Goal: Transaction & Acquisition: Purchase product/service

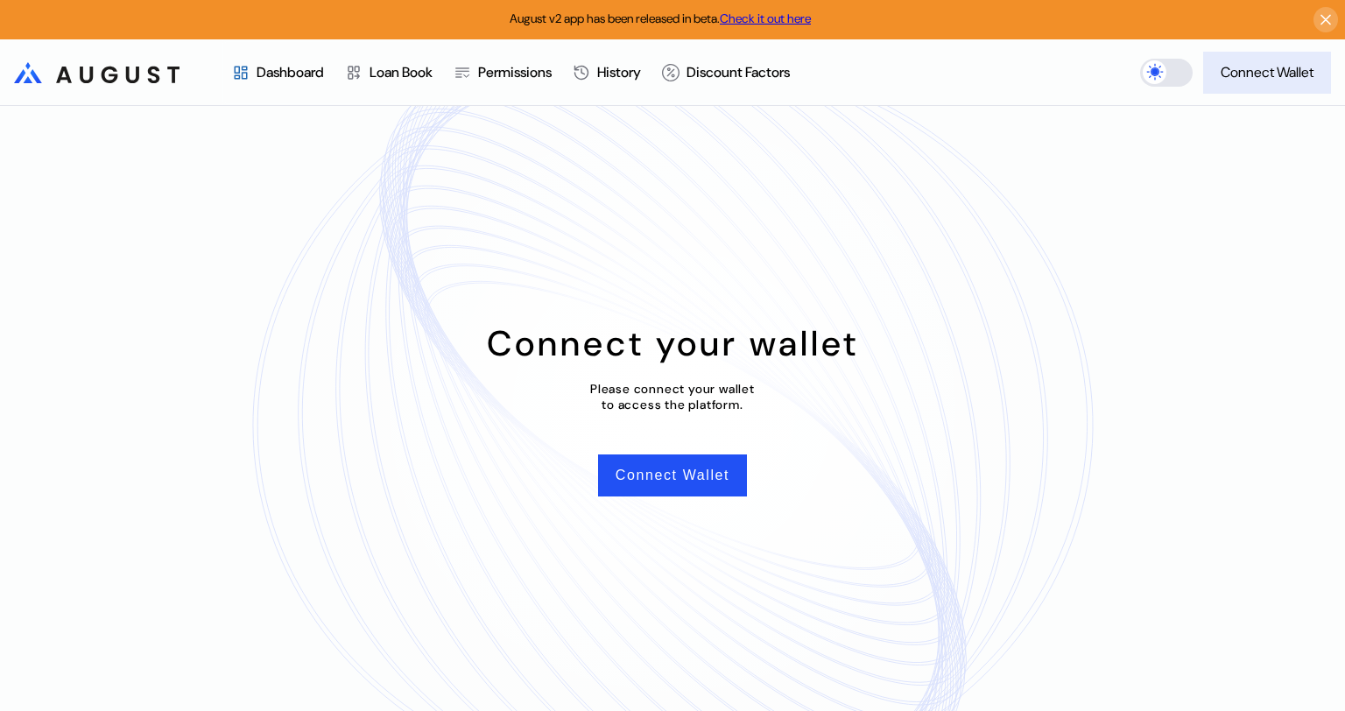
click at [1233, 80] on div "Connect Wallet" at bounding box center [1266, 72] width 93 height 18
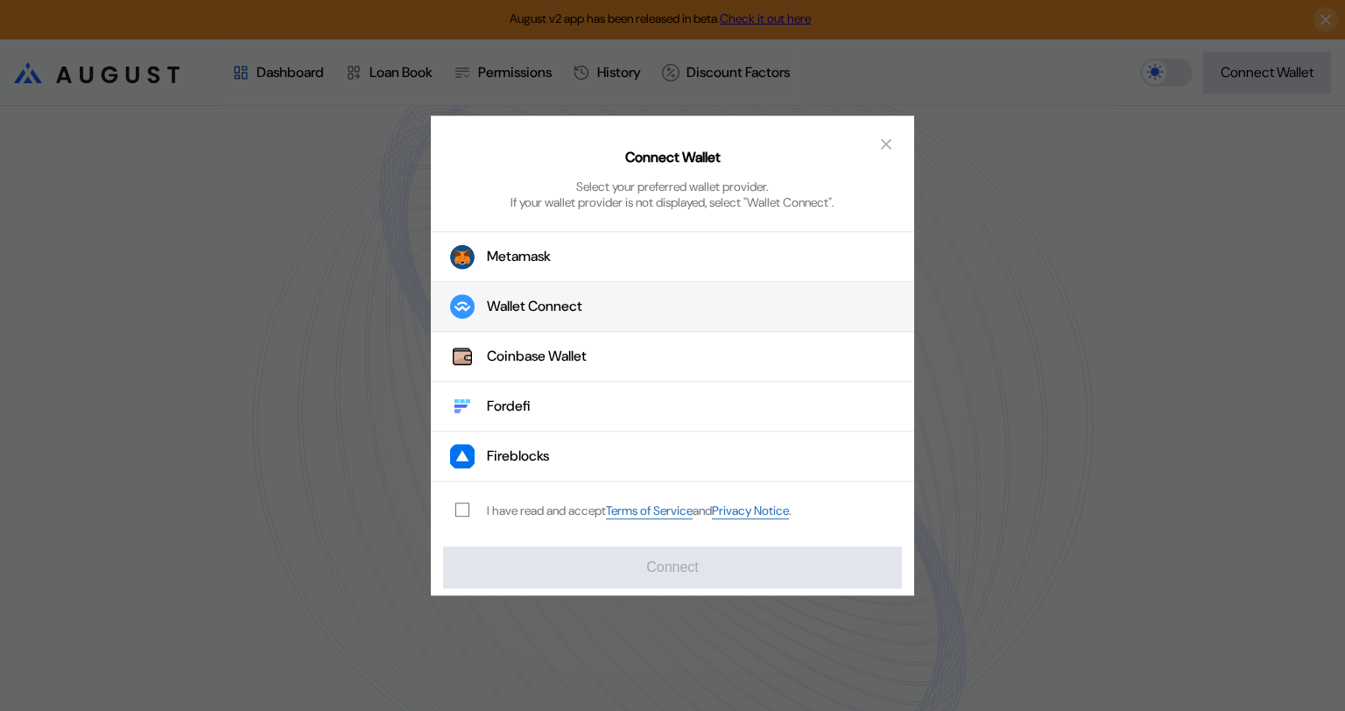
click at [530, 301] on div "Wallet Connect" at bounding box center [534, 307] width 95 height 18
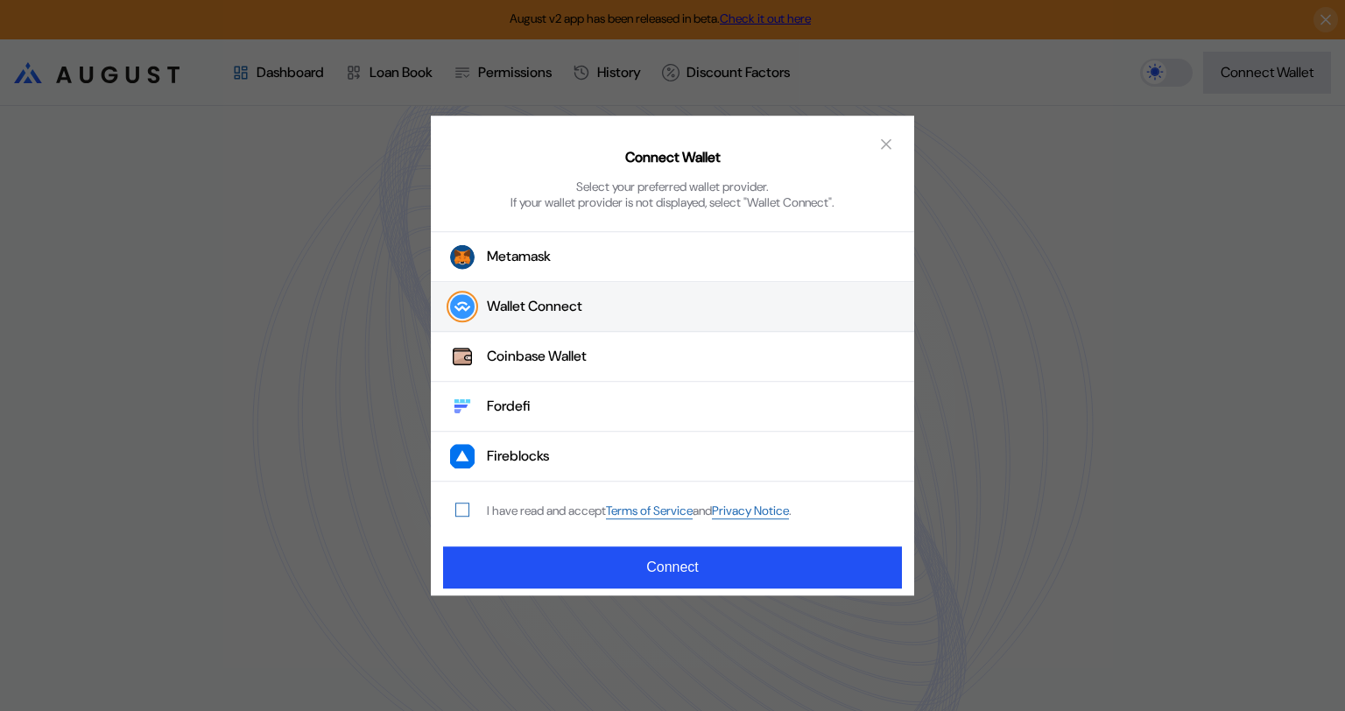
click at [465, 508] on span "modal" at bounding box center [462, 509] width 12 height 12
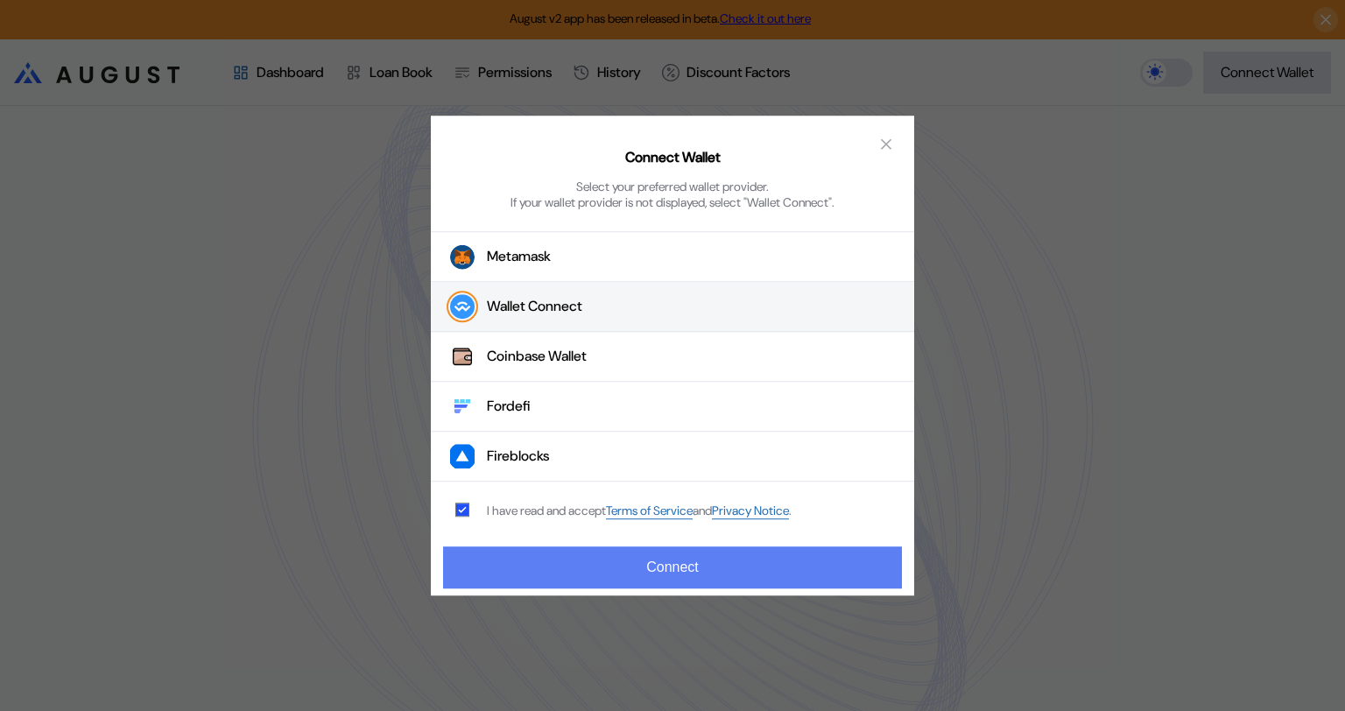
click at [688, 570] on button "Connect" at bounding box center [672, 567] width 459 height 42
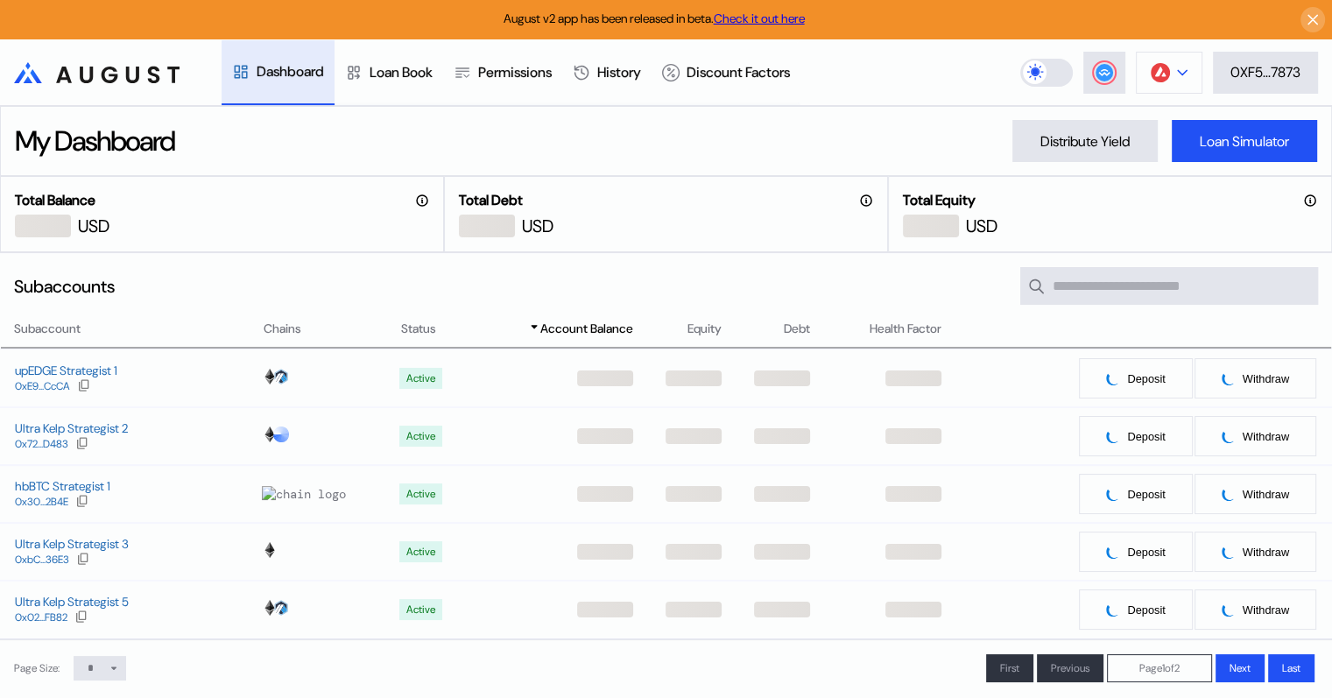
click at [1156, 80] on img at bounding box center [1159, 72] width 19 height 19
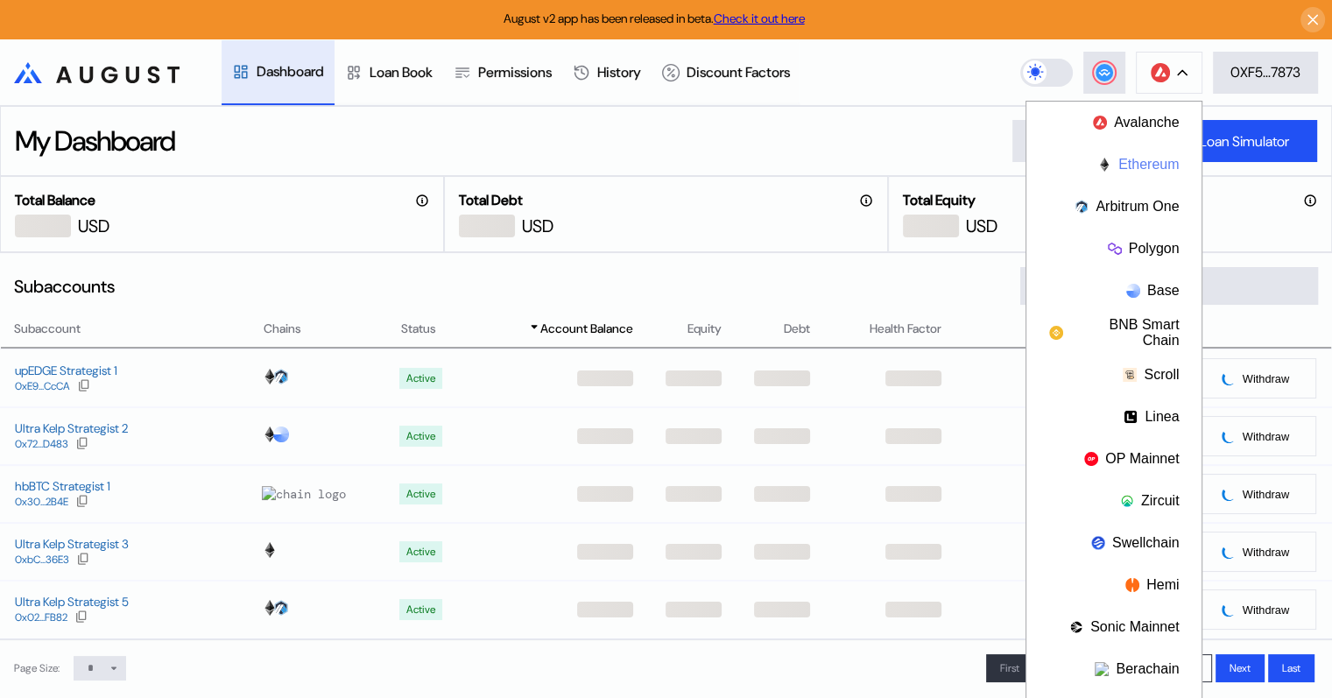
click at [1136, 159] on button "Ethereum" at bounding box center [1113, 165] width 175 height 42
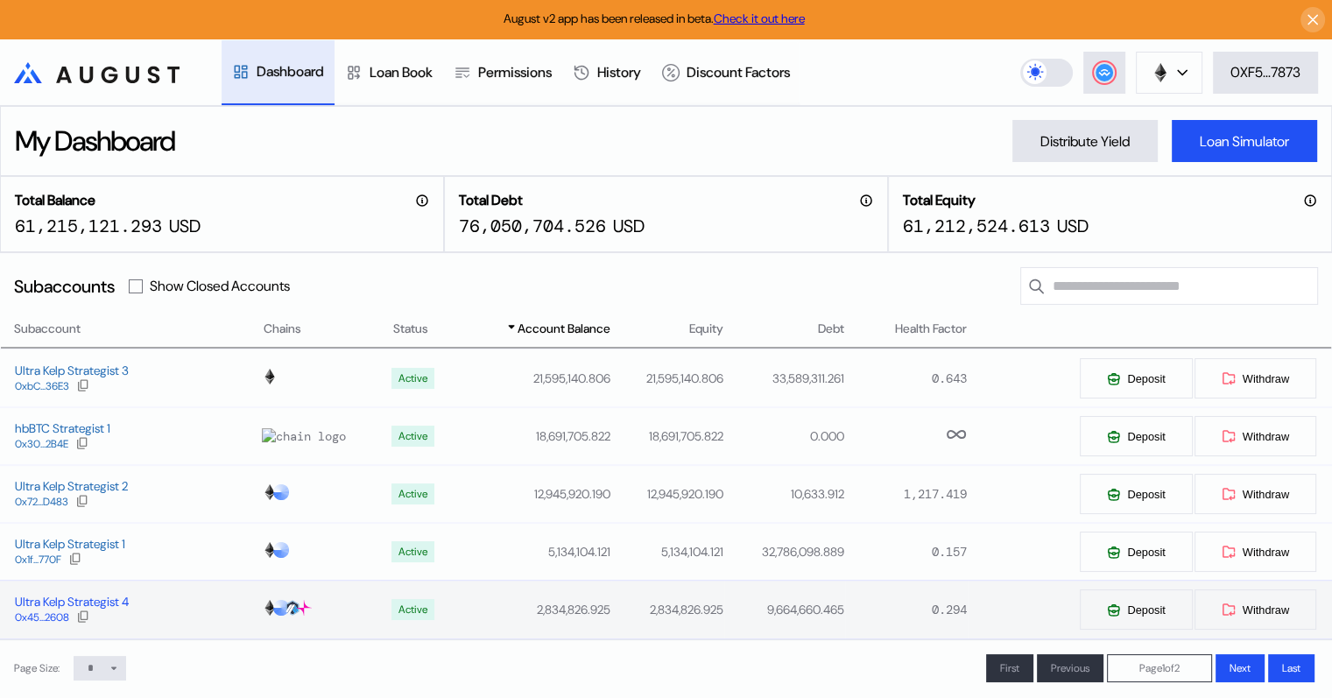
click at [103, 606] on div "Ultra Kelp Strategist 4" at bounding box center [72, 602] width 114 height 16
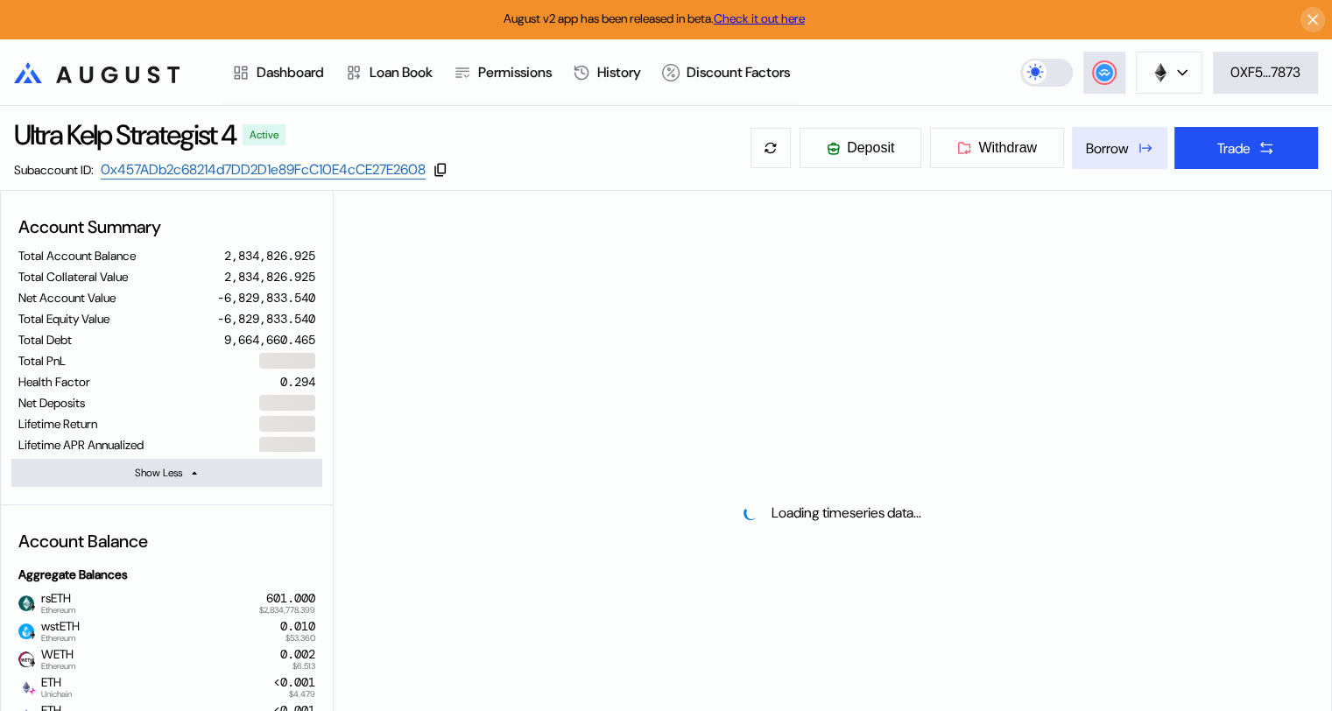
click at [1106, 151] on div "Borrow" at bounding box center [1107, 148] width 43 height 18
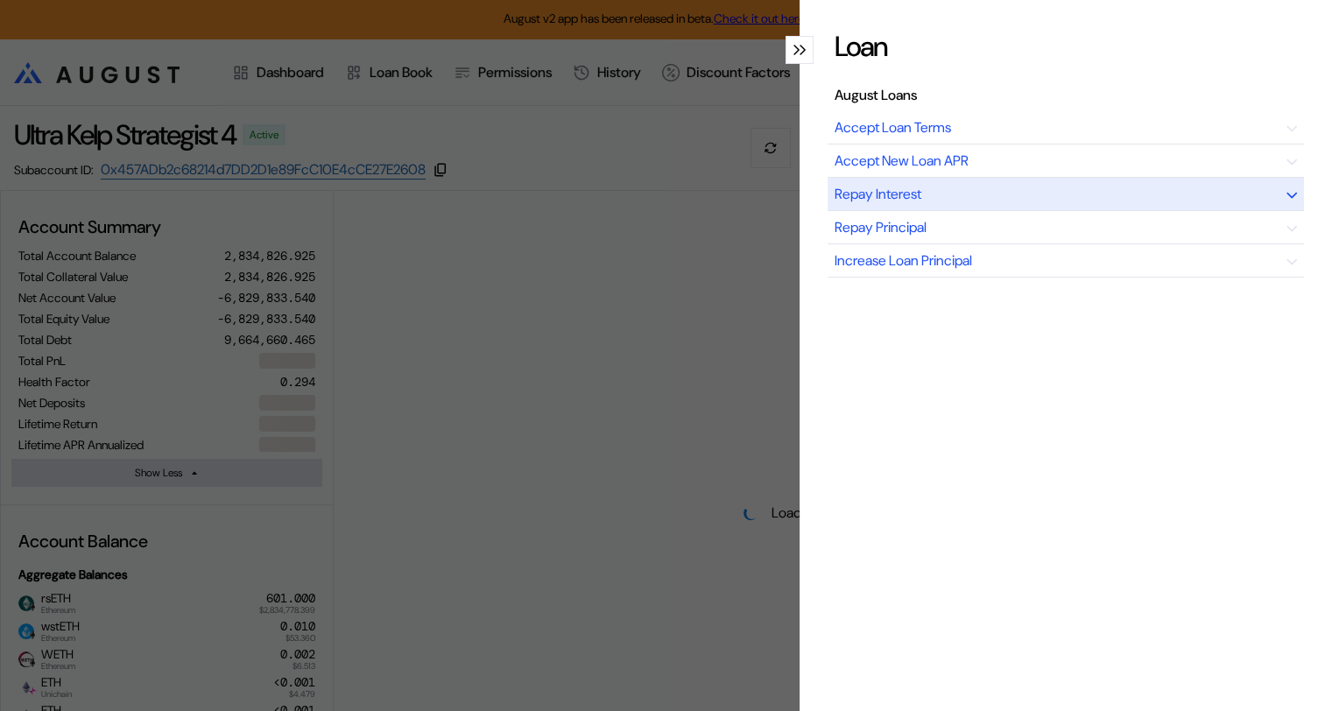
click at [1050, 193] on div "Repay Interest" at bounding box center [1065, 194] width 476 height 33
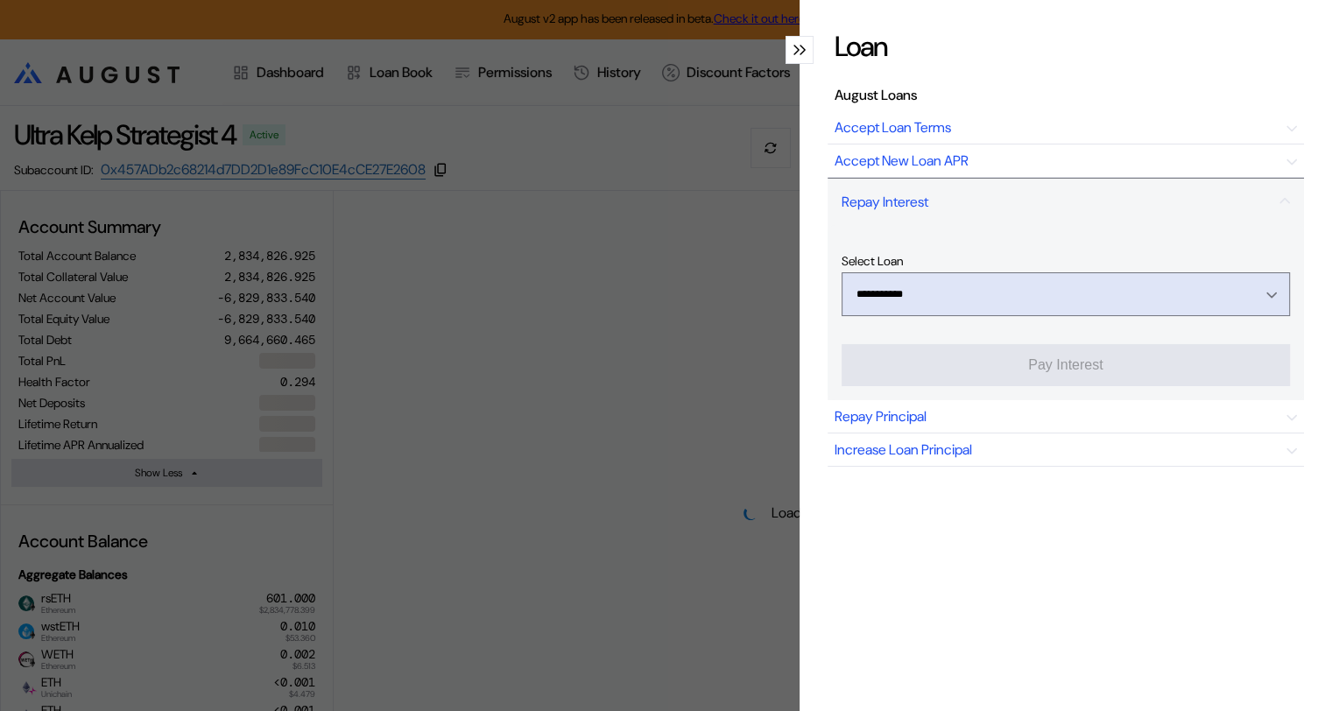
click at [1257, 294] on div "Open menu" at bounding box center [1266, 294] width 19 height 16
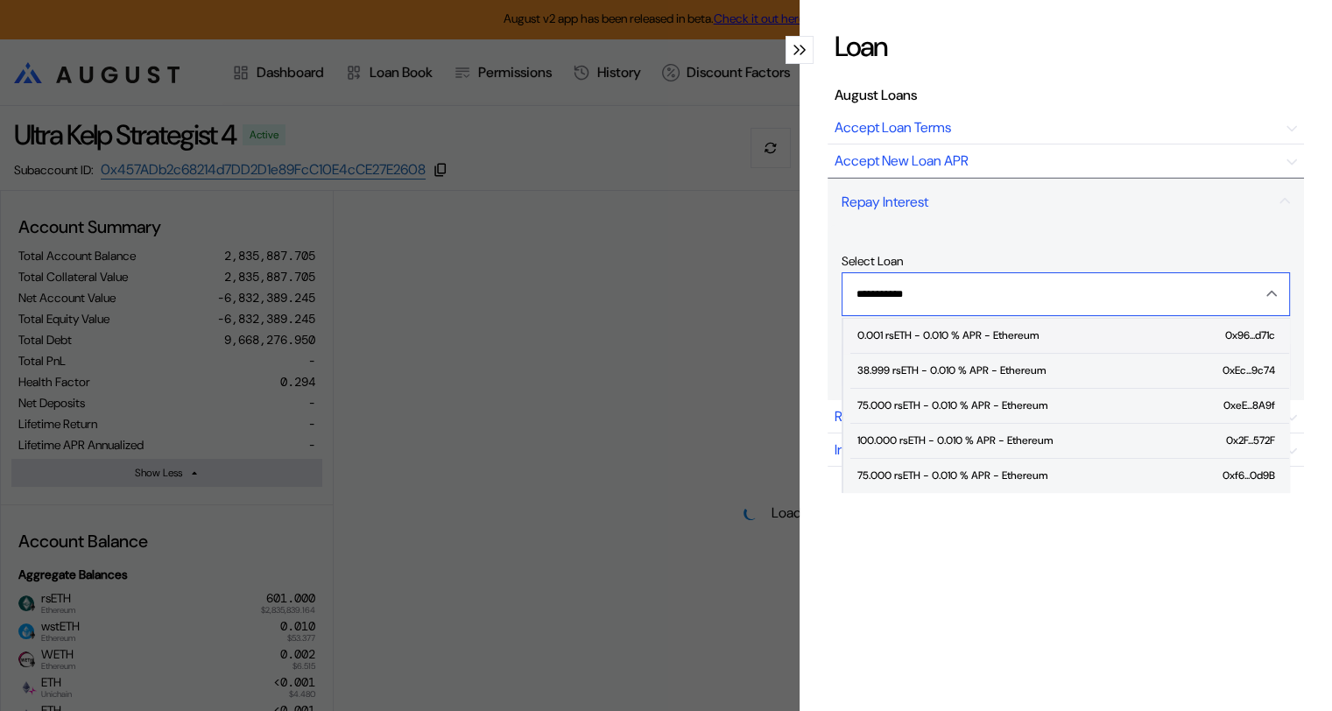
select select "*"
click at [999, 403] on div "75.000 rsETH - 0.010 % APR - Ethereum" at bounding box center [952, 405] width 190 height 12
type input "**********"
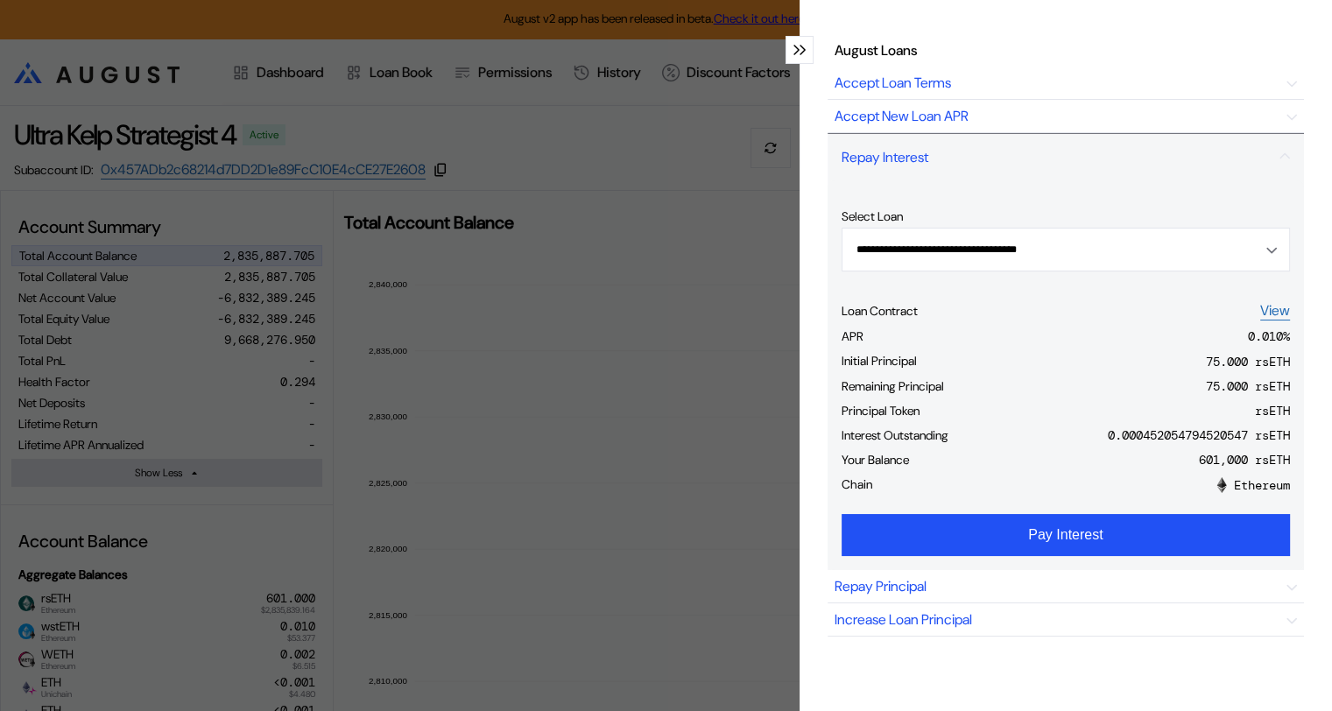
scroll to position [88, 0]
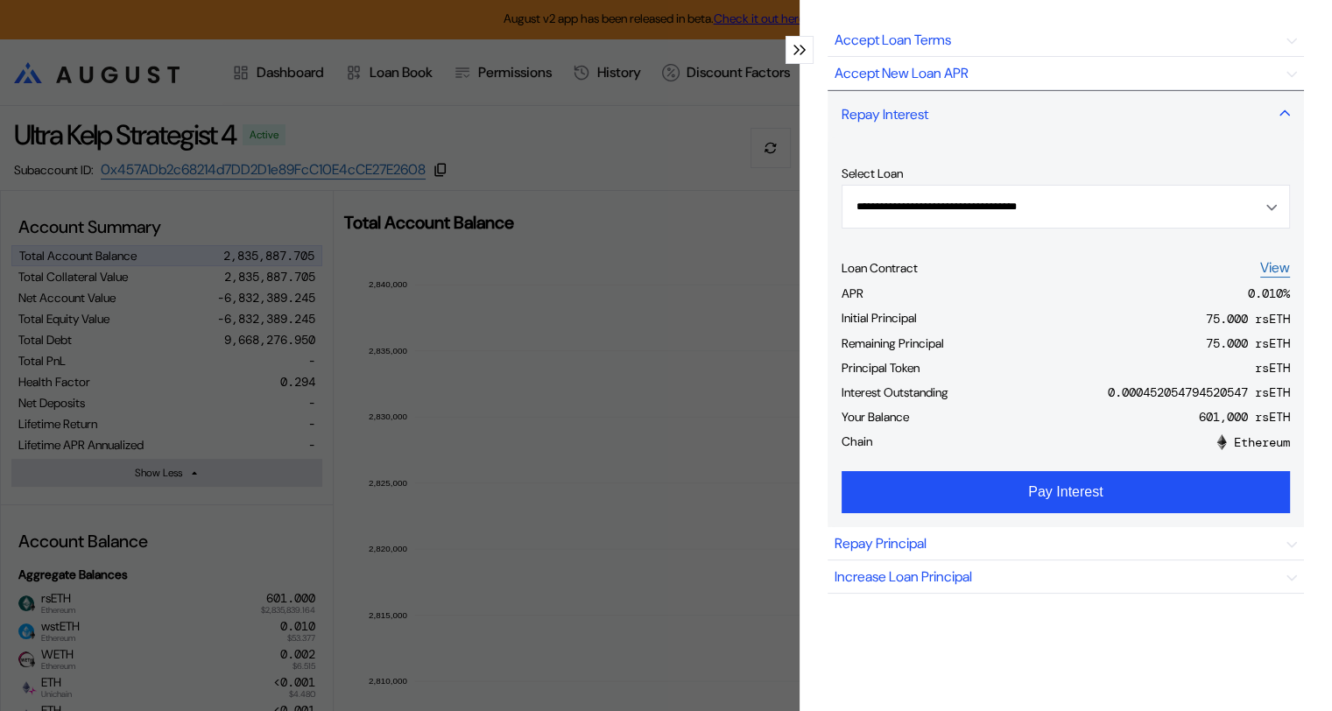
click at [1280, 111] on icon "modal" at bounding box center [1284, 113] width 9 height 4
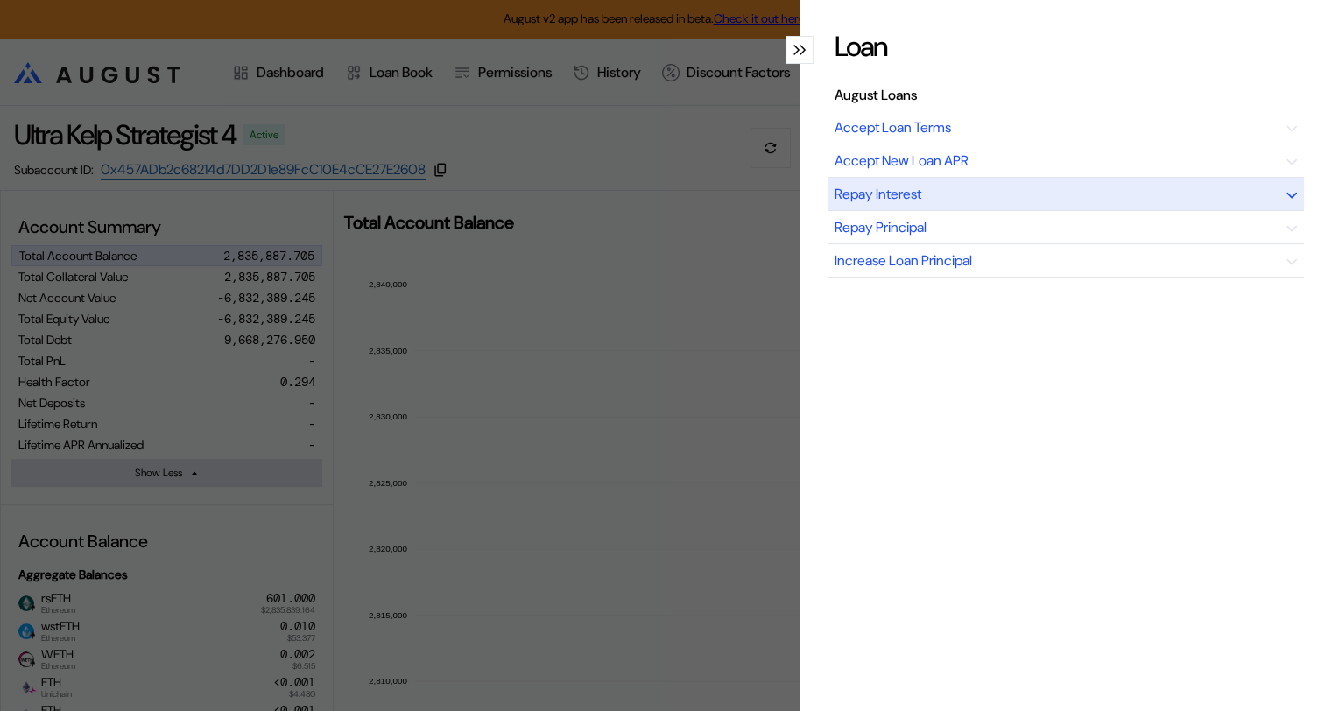
click at [1157, 193] on div "Repay Interest" at bounding box center [1065, 194] width 476 height 33
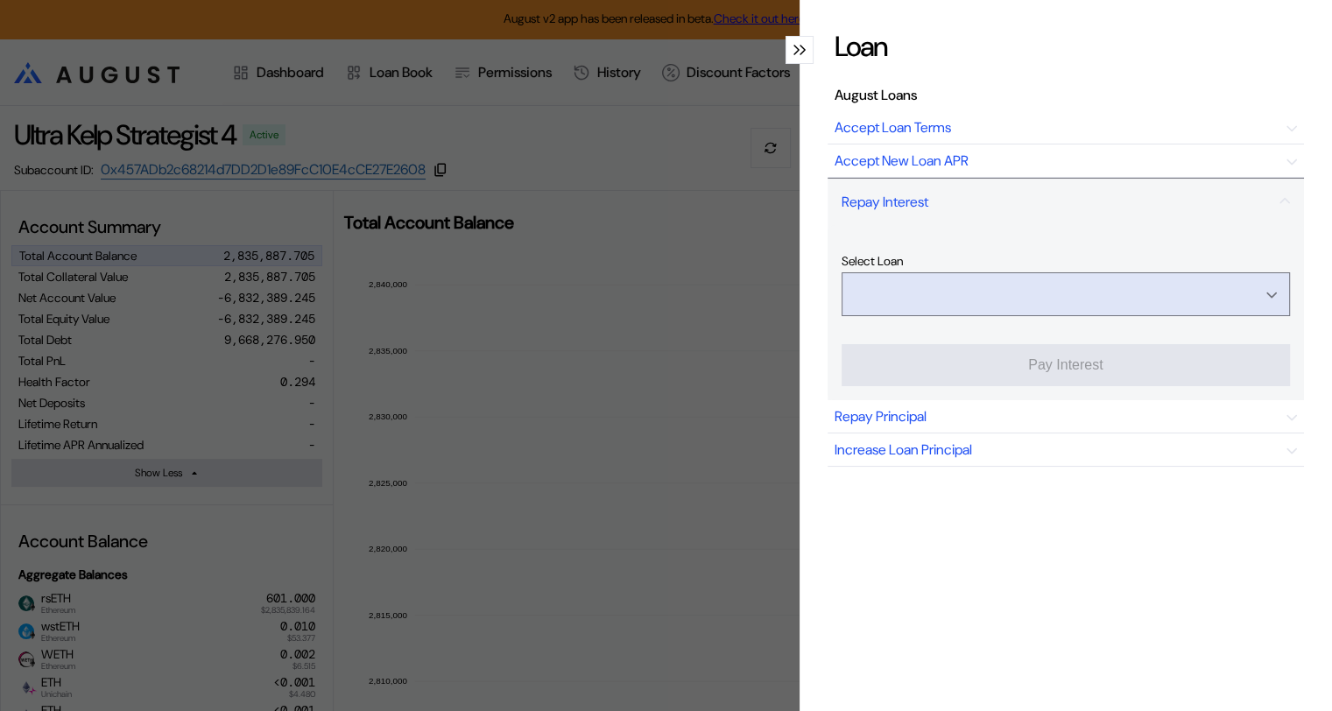
click at [1184, 288] on input "Open menu" at bounding box center [1055, 294] width 403 height 42
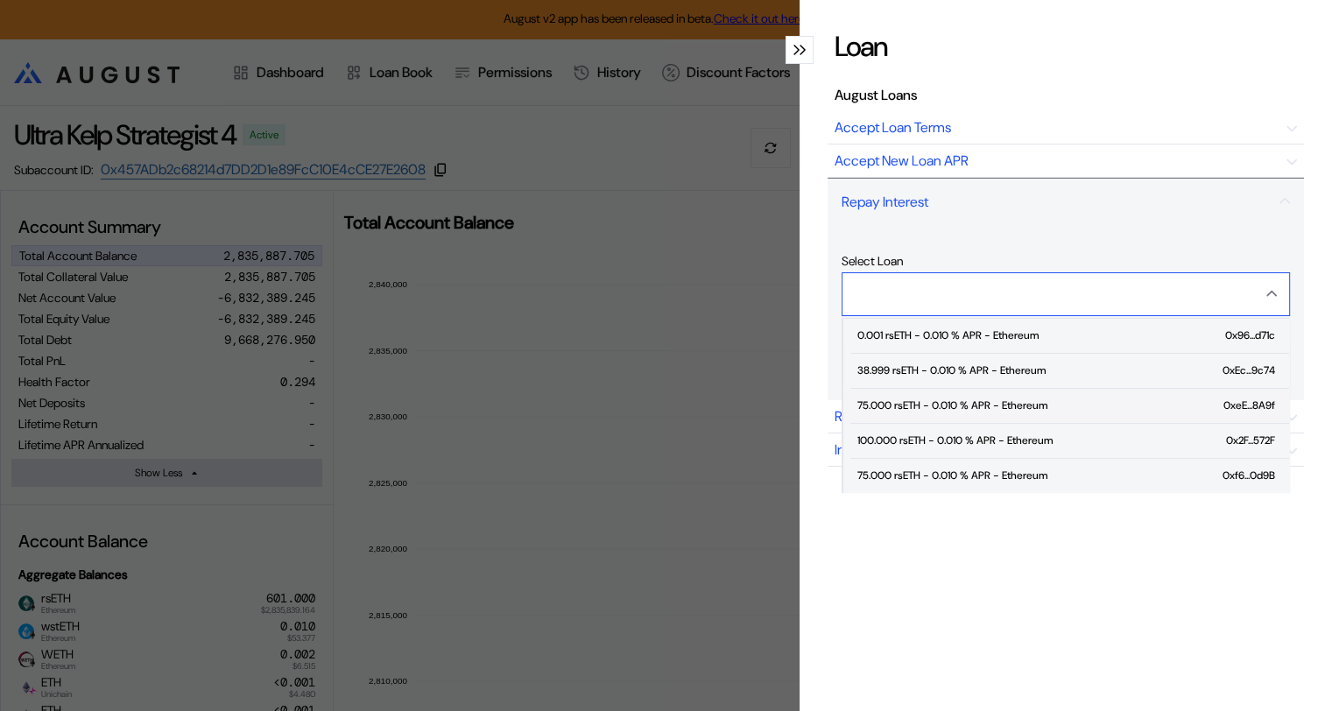
click at [932, 407] on div "75.000 rsETH - 0.010 % APR - Ethereum" at bounding box center [952, 405] width 190 height 12
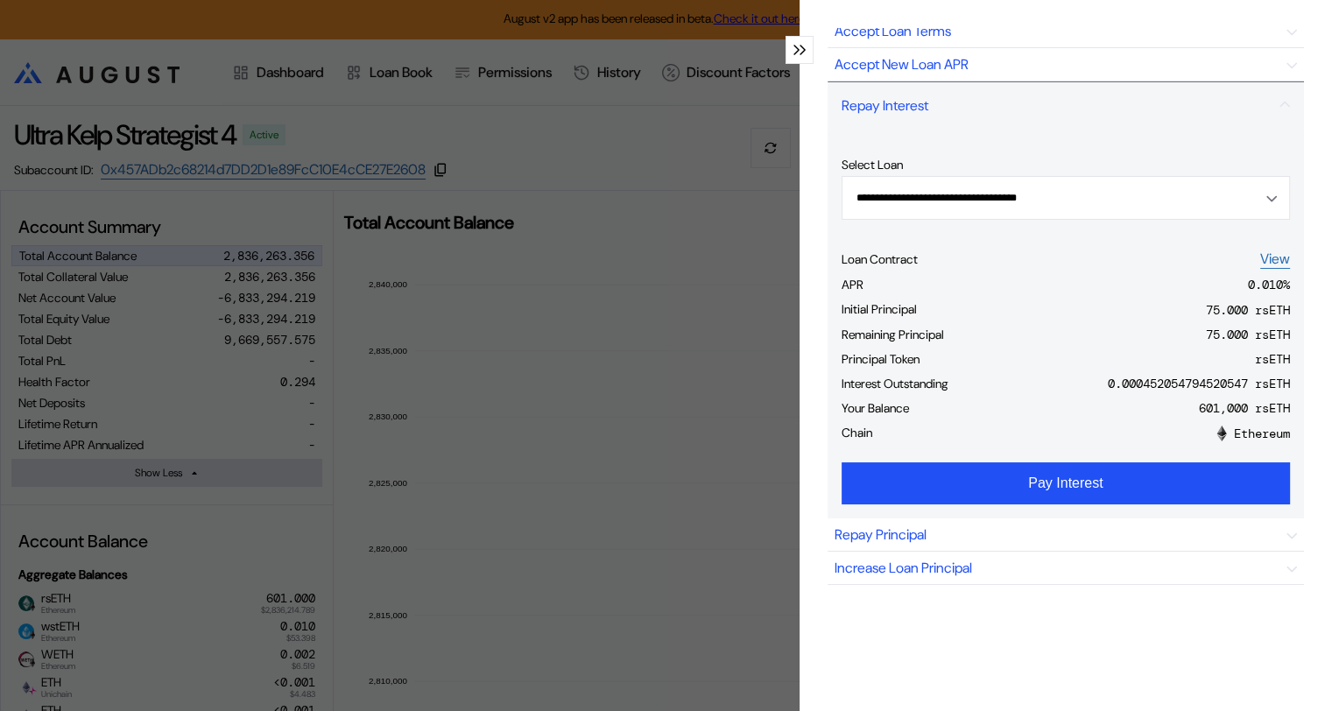
scroll to position [102, 0]
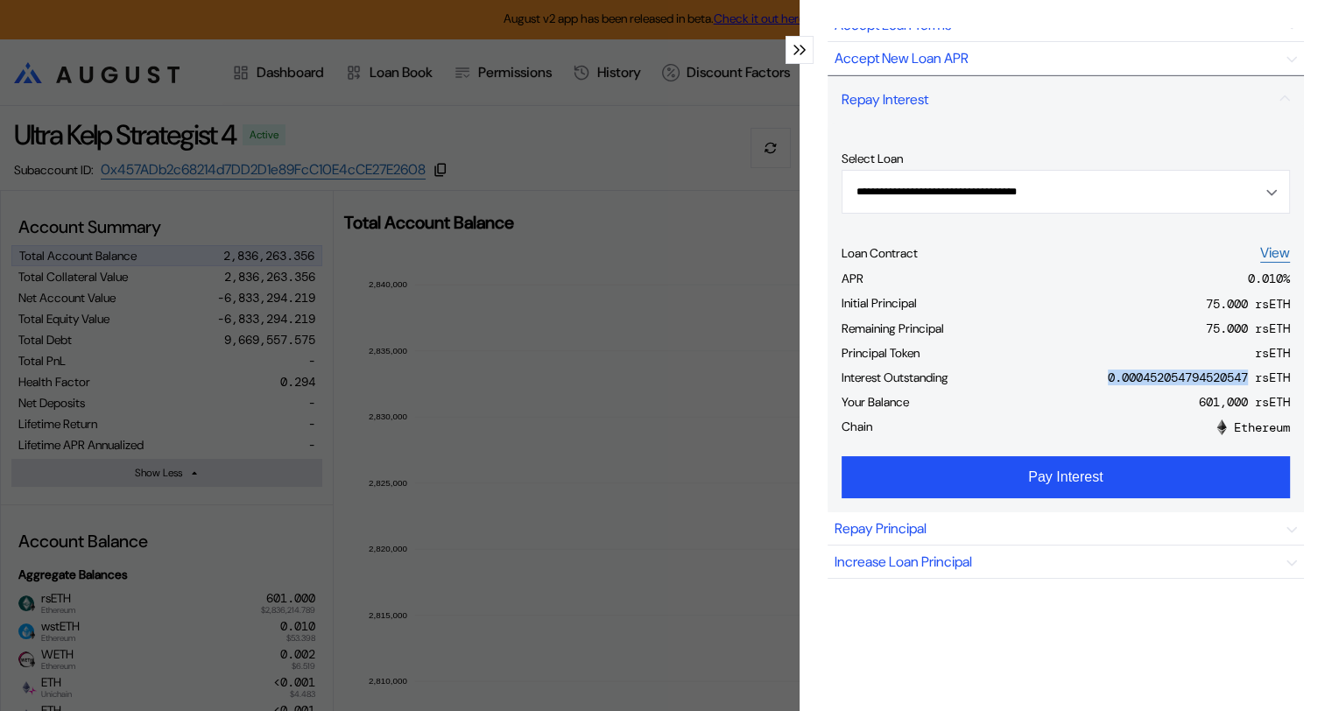
drag, startPoint x: 1234, startPoint y: 373, endPoint x: 1075, endPoint y: 380, distance: 158.6
click at [1075, 380] on div "Interest Outstanding 0.000452054794520547 rsETH" at bounding box center [1065, 380] width 448 height 25
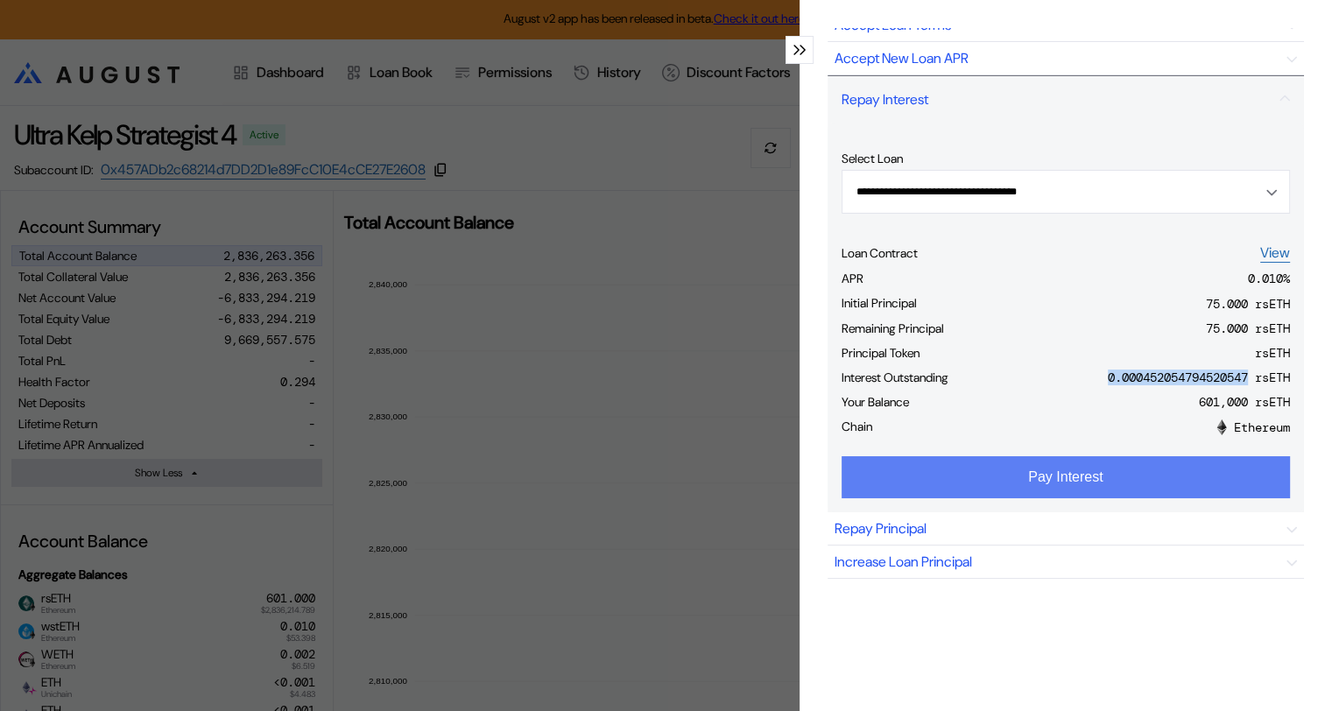
copy div "0.000452054794520547"
click at [1129, 476] on button "Pay Interest" at bounding box center [1065, 477] width 448 height 42
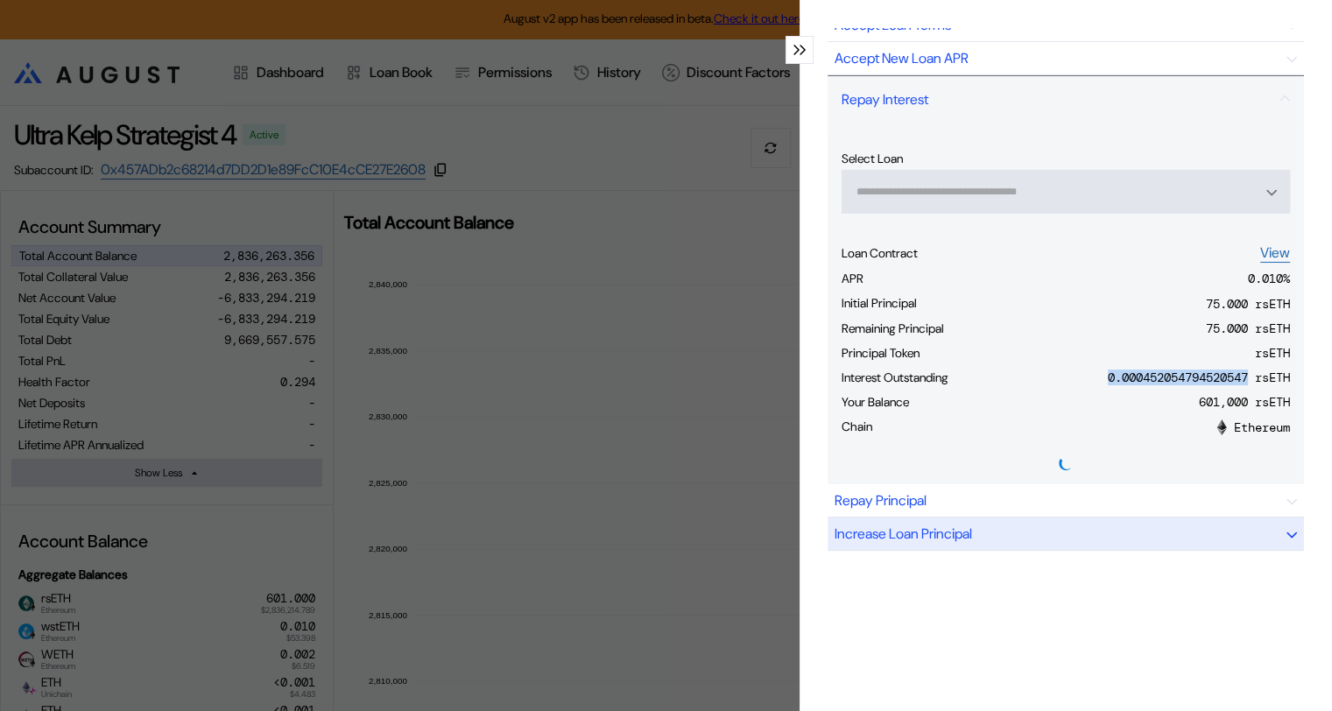
type input "**********"
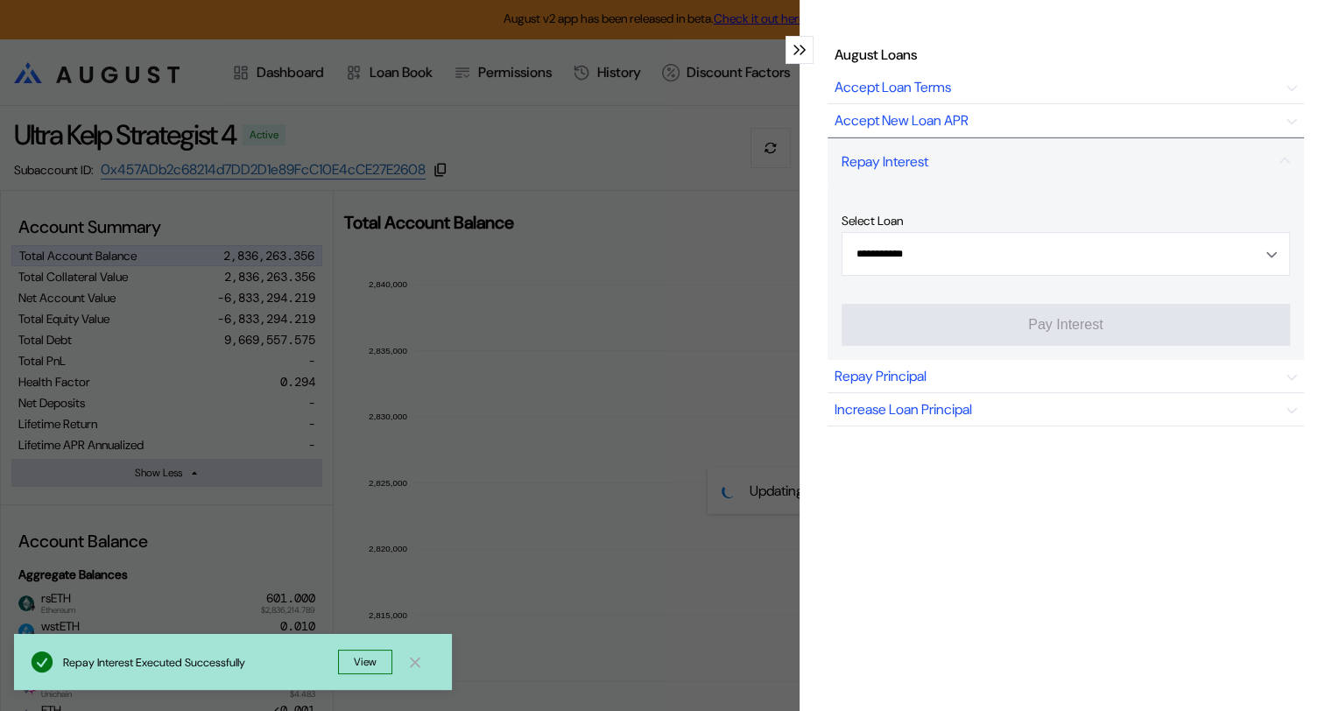
scroll to position [51, 0]
click at [1001, 360] on div "Repay Principal" at bounding box center [1065, 376] width 476 height 33
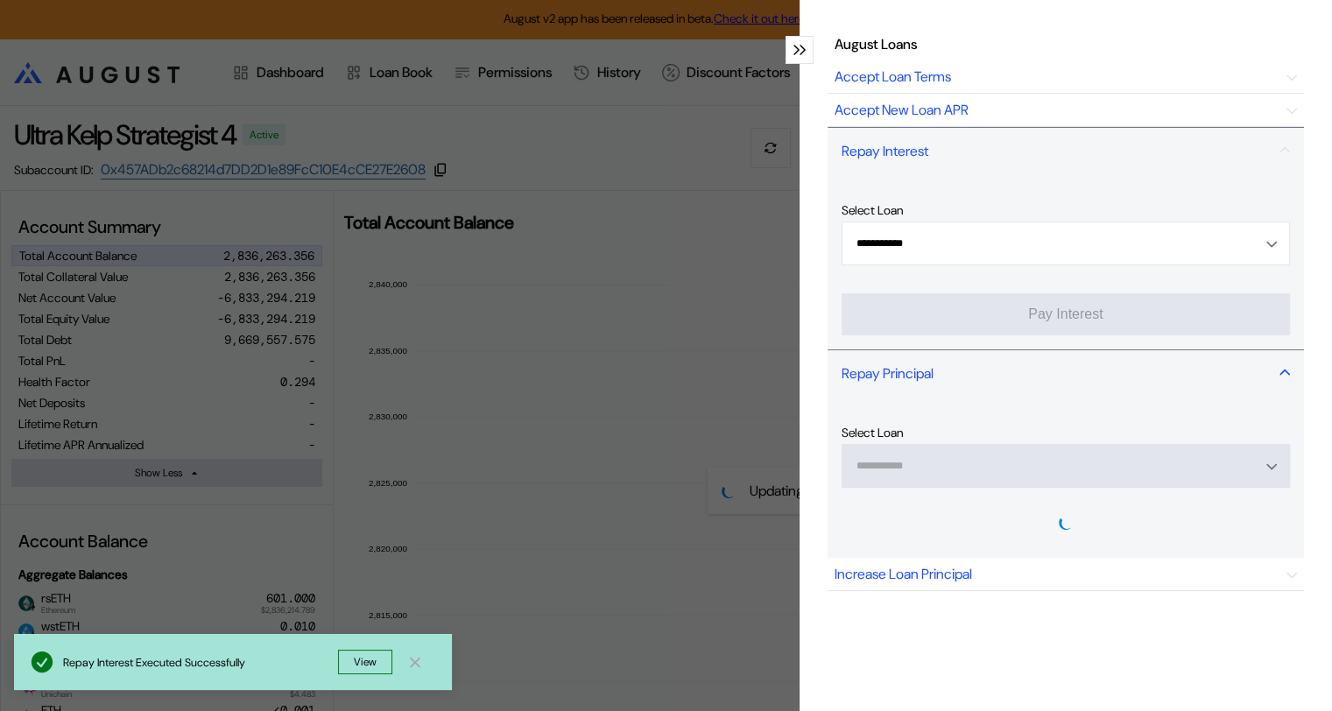
scroll to position [102, 0]
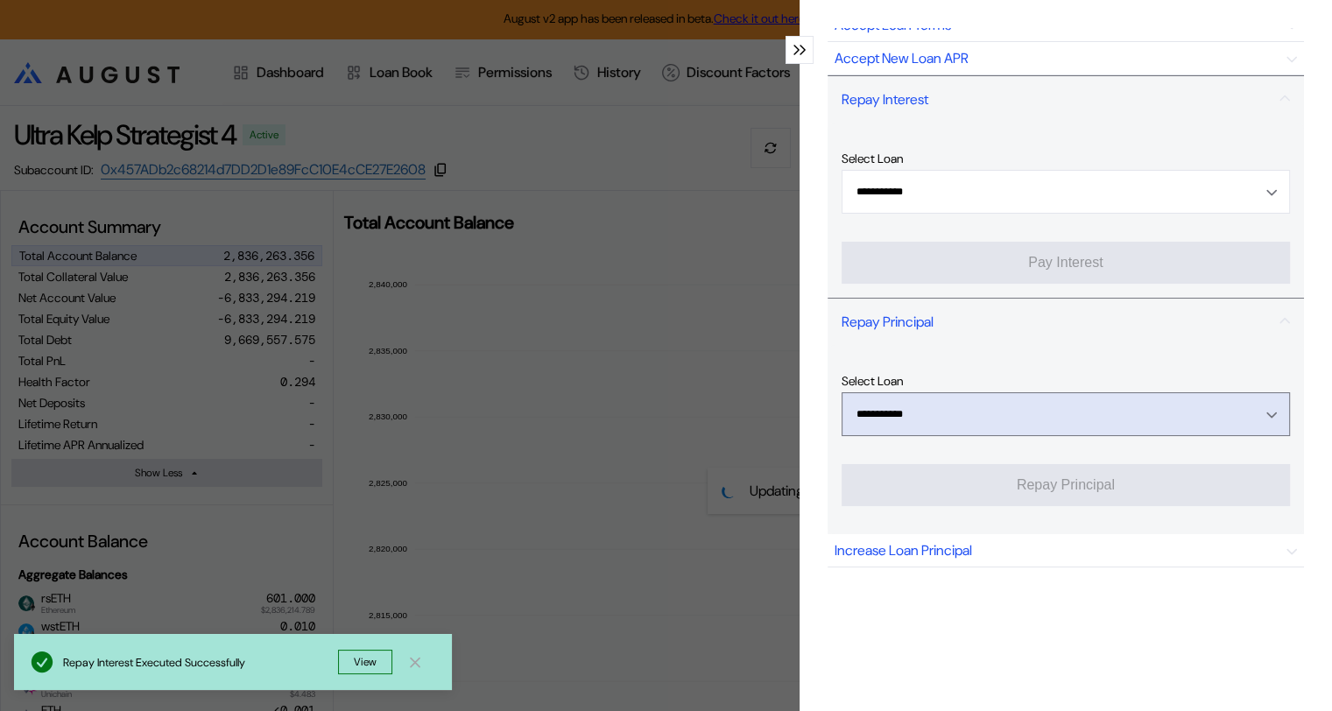
click at [1266, 415] on icon "Open menu" at bounding box center [1271, 414] width 11 height 7
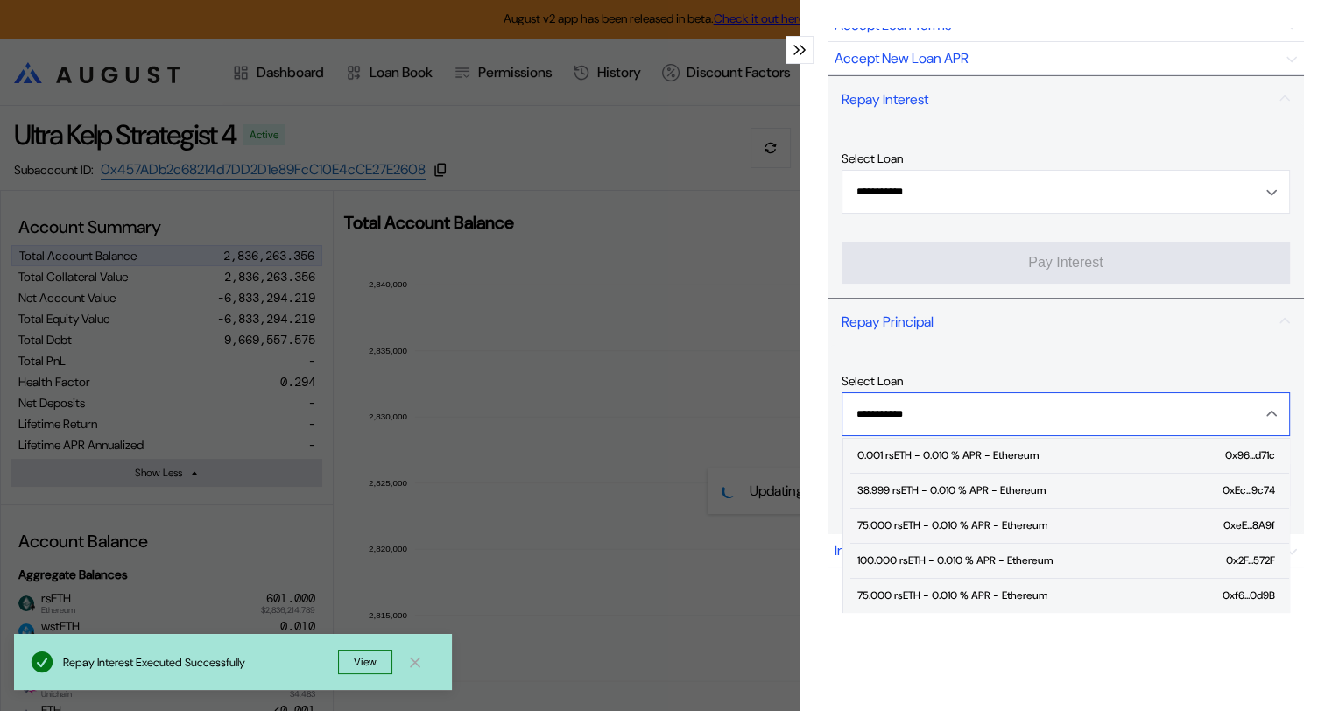
click at [1223, 519] on div "0xeE...8A9f" at bounding box center [1249, 525] width 52 height 12
type input "**********"
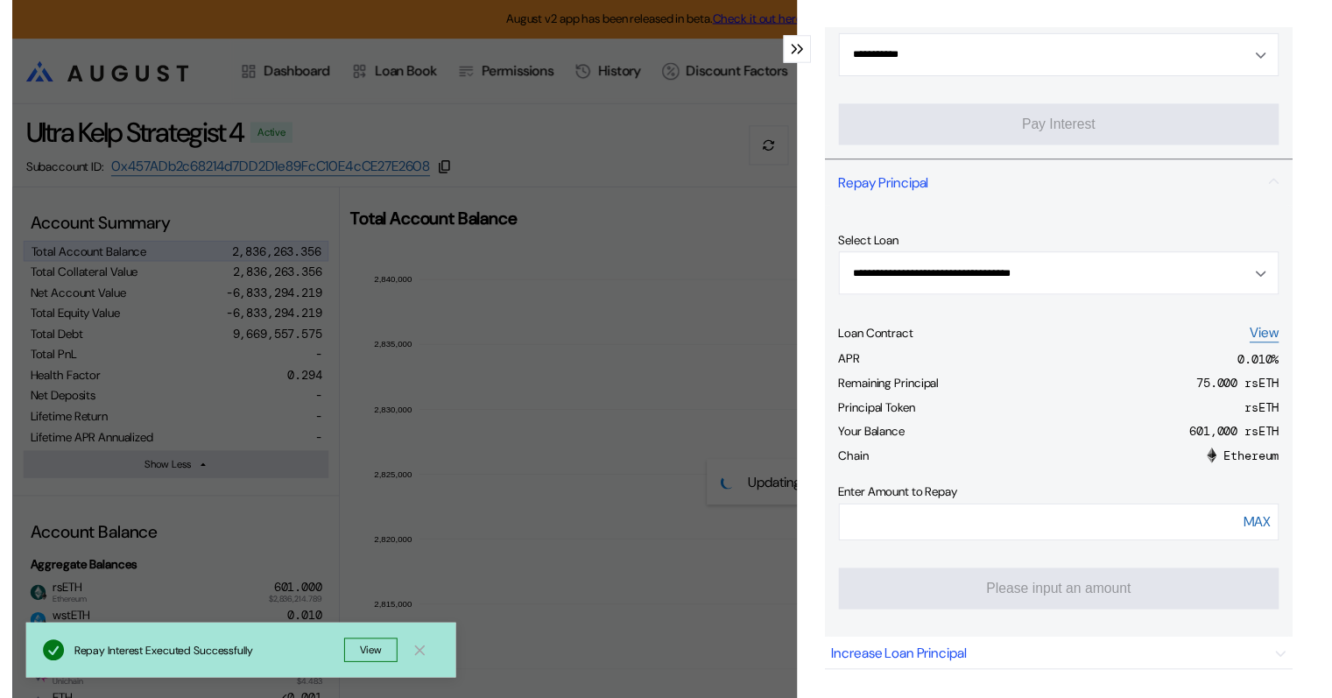
scroll to position [242, 0]
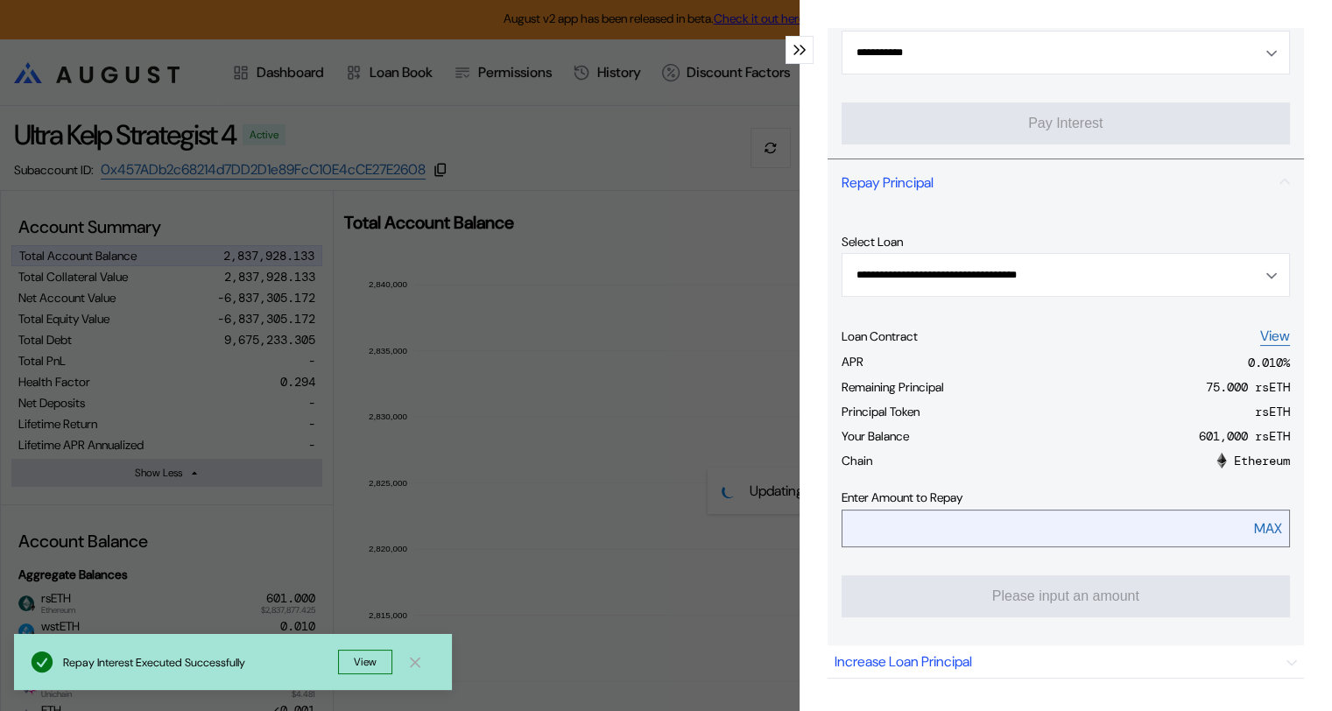
click at [923, 529] on input "modal" at bounding box center [1026, 528] width 369 height 36
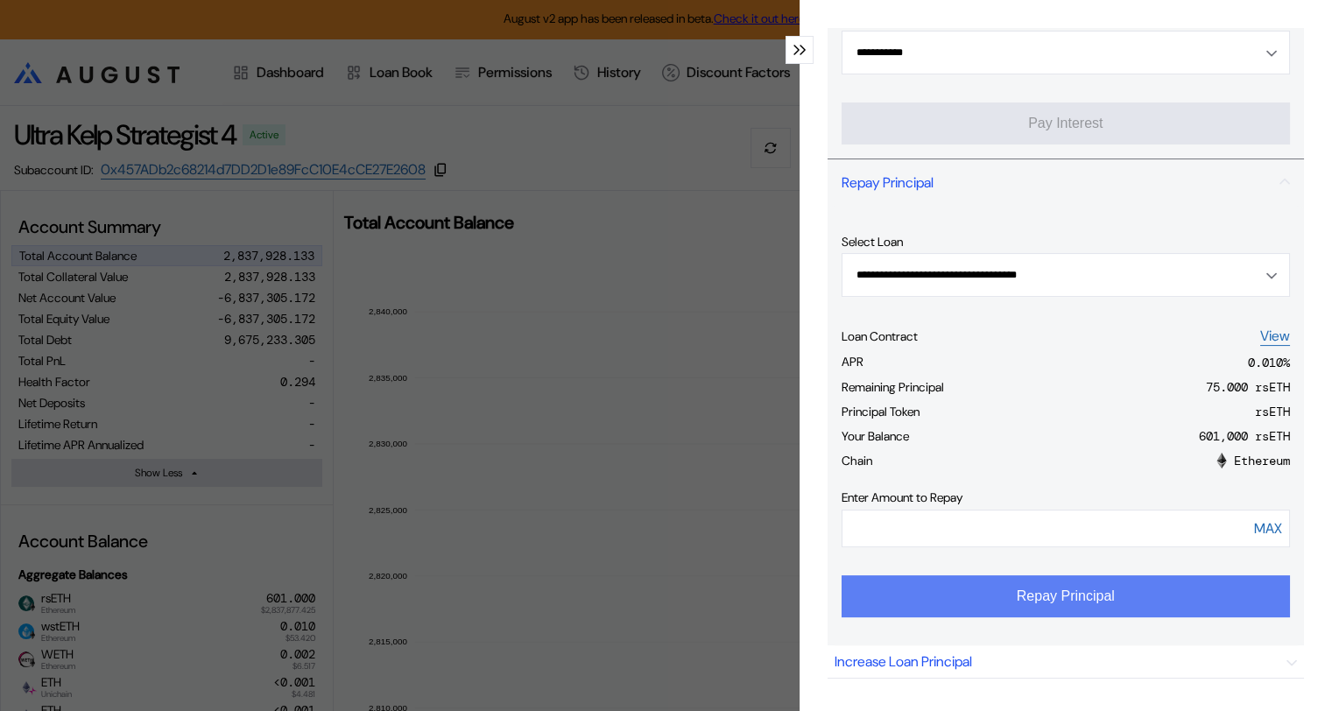
type input "**"
click at [1053, 595] on button "Repay Principal" at bounding box center [1065, 596] width 448 height 42
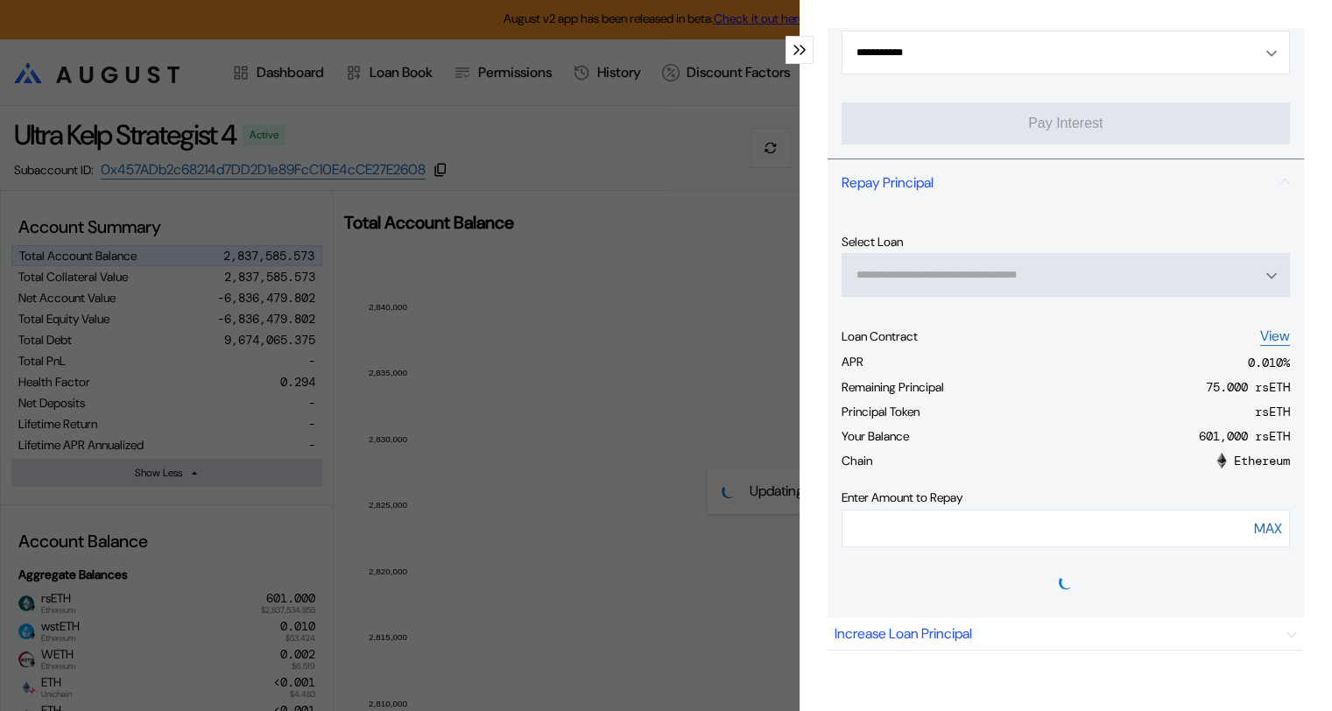
type input "**********"
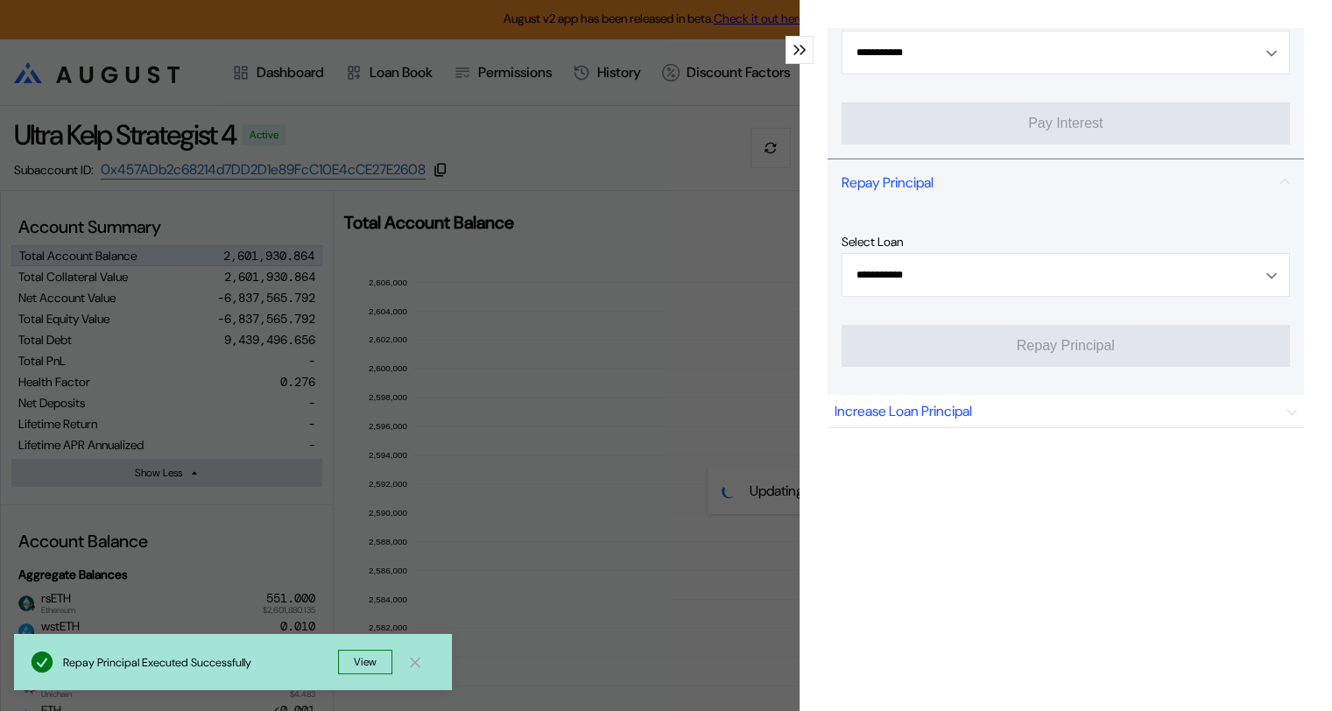
click at [794, 50] on icon "modal" at bounding box center [796, 50] width 4 height 9
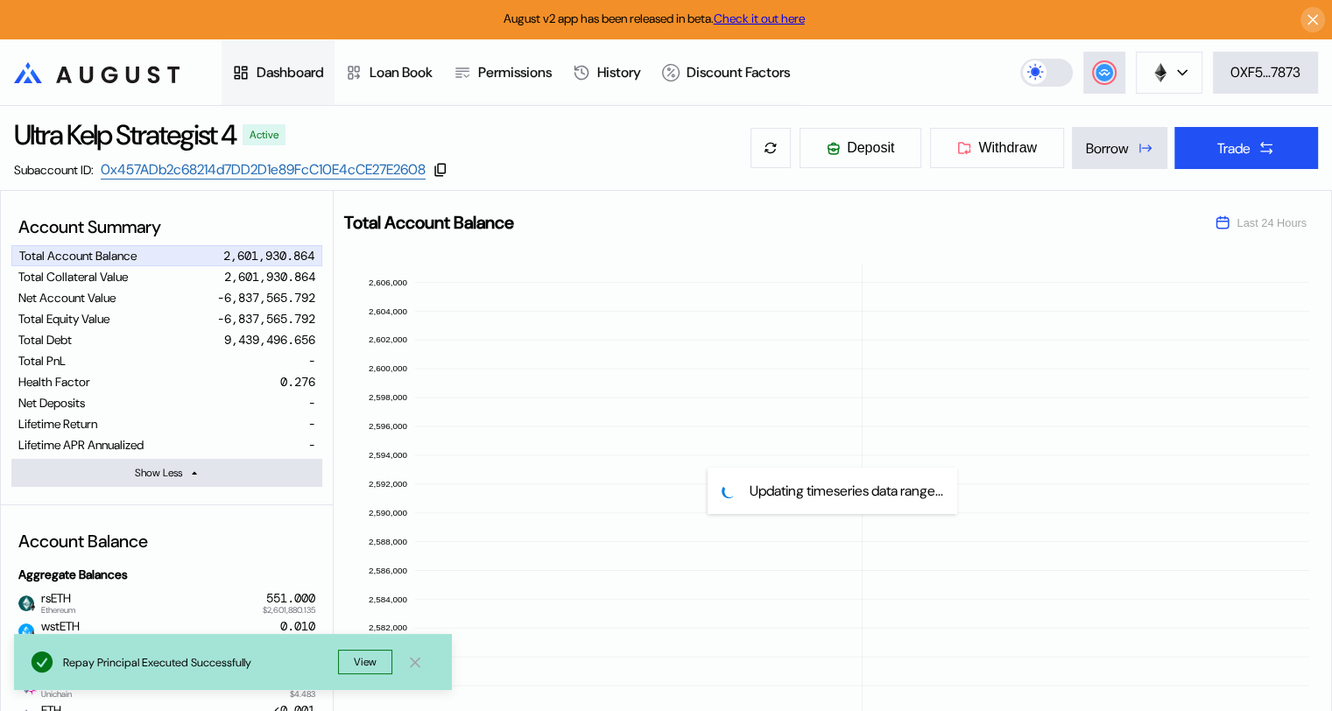
click at [280, 71] on div "Dashboard" at bounding box center [290, 72] width 67 height 18
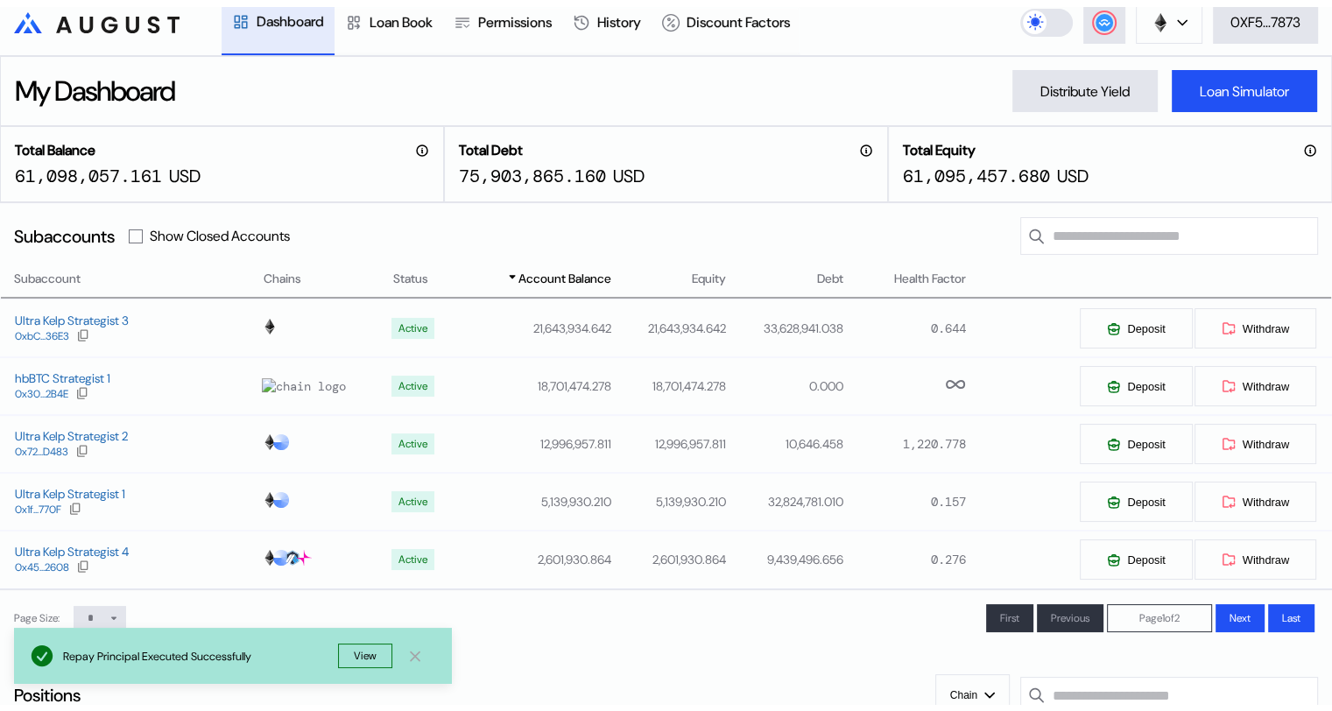
scroll to position [88, 0]
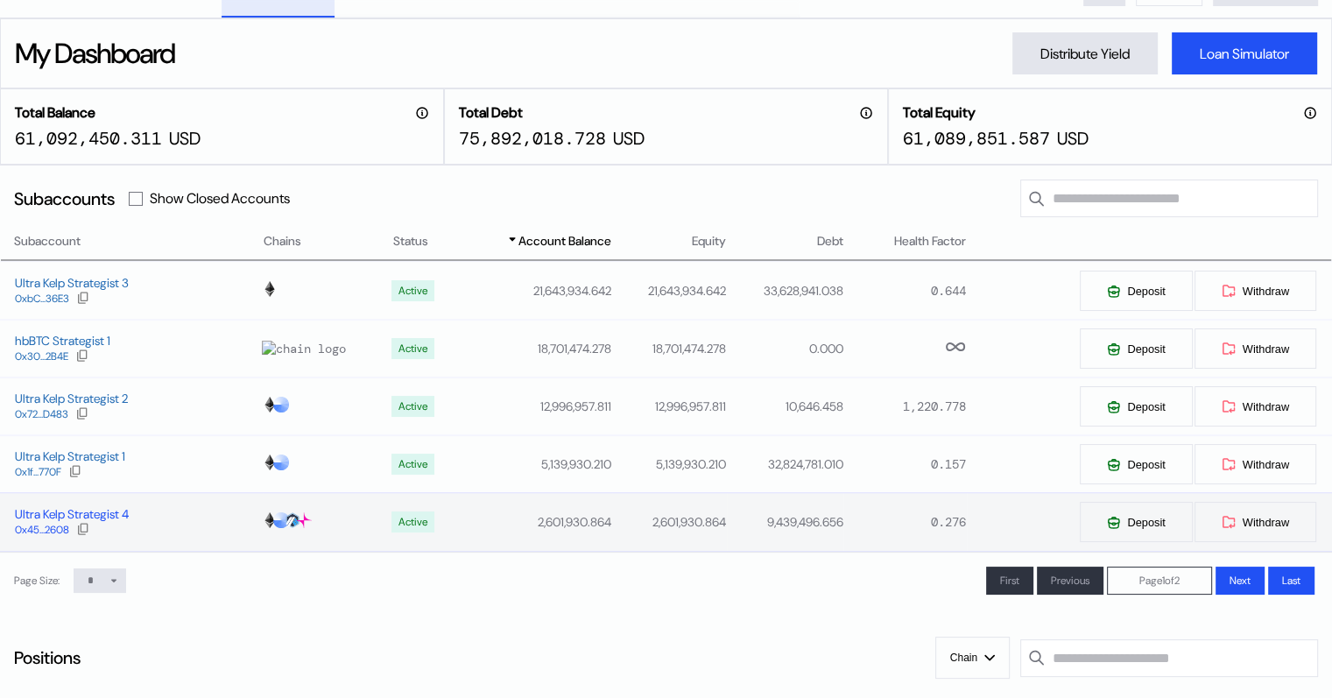
click at [88, 521] on div "Ultra Kelp Strategist 4" at bounding box center [72, 514] width 114 height 16
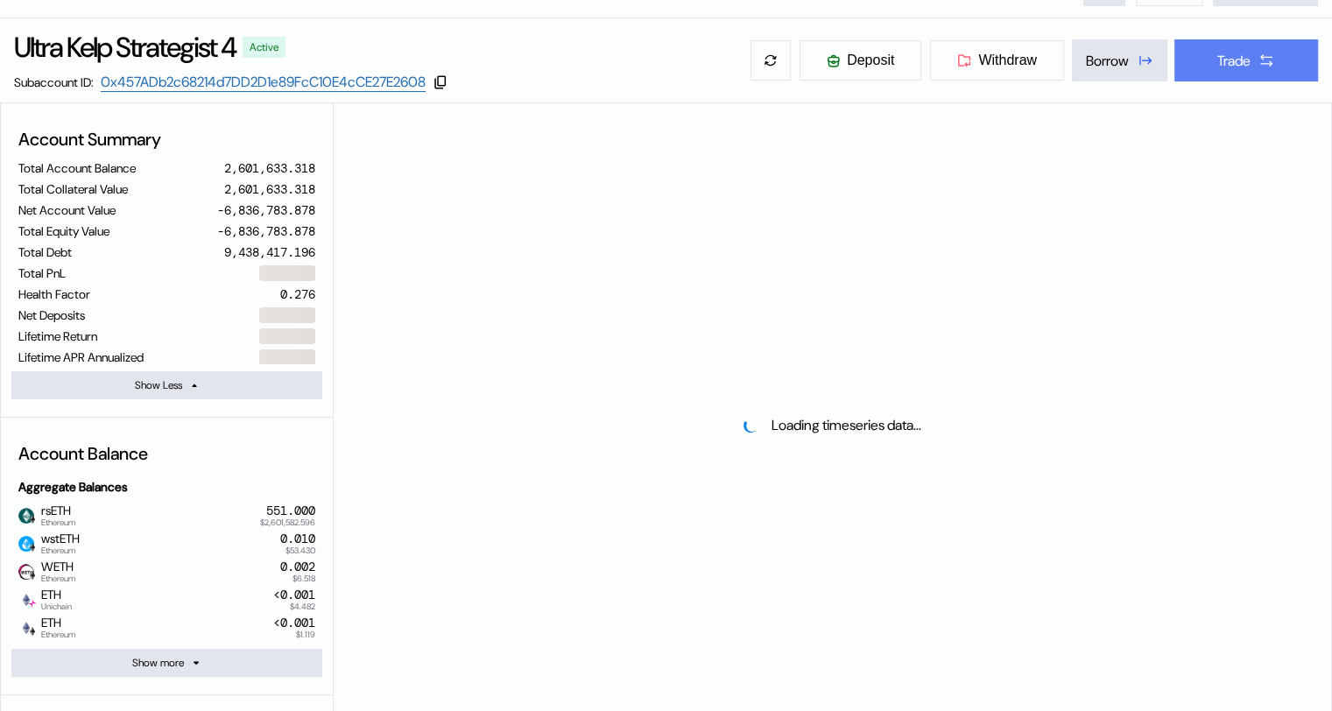
click at [1227, 60] on div "Trade" at bounding box center [1233, 61] width 33 height 18
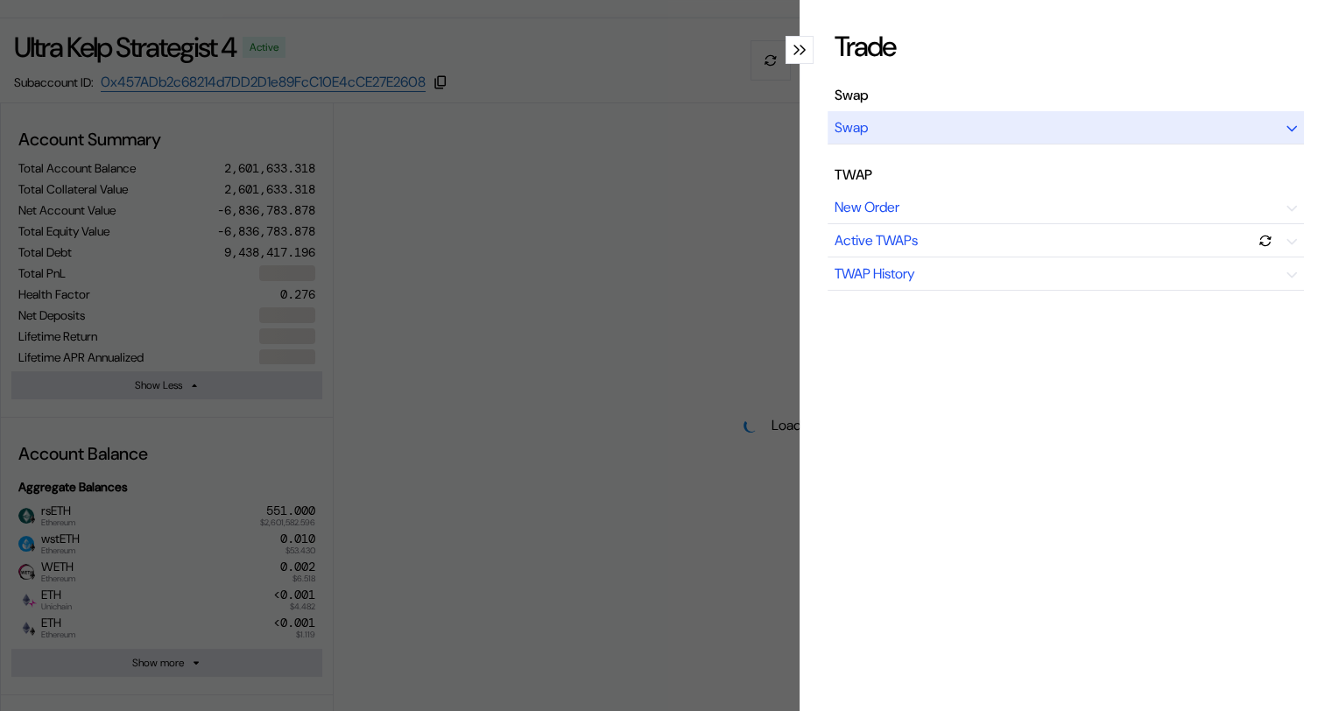
click at [932, 133] on div "Swap" at bounding box center [1065, 127] width 476 height 33
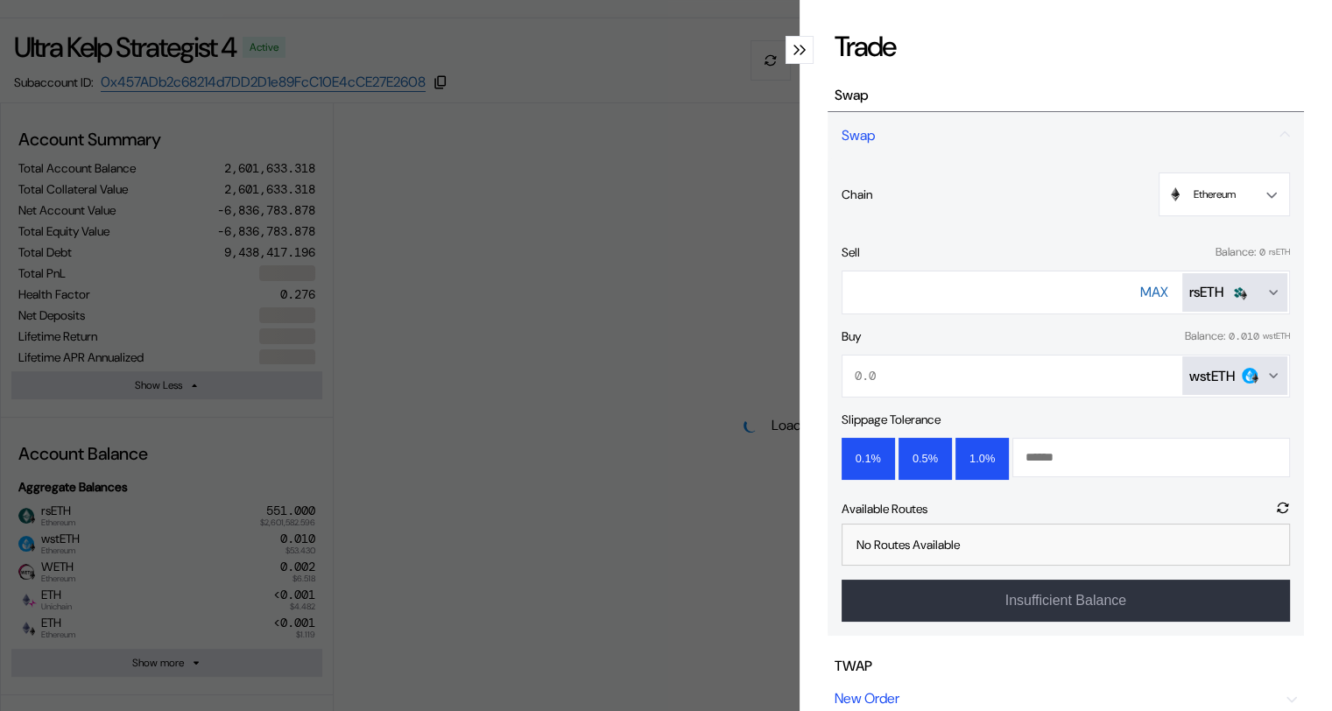
select select "*"
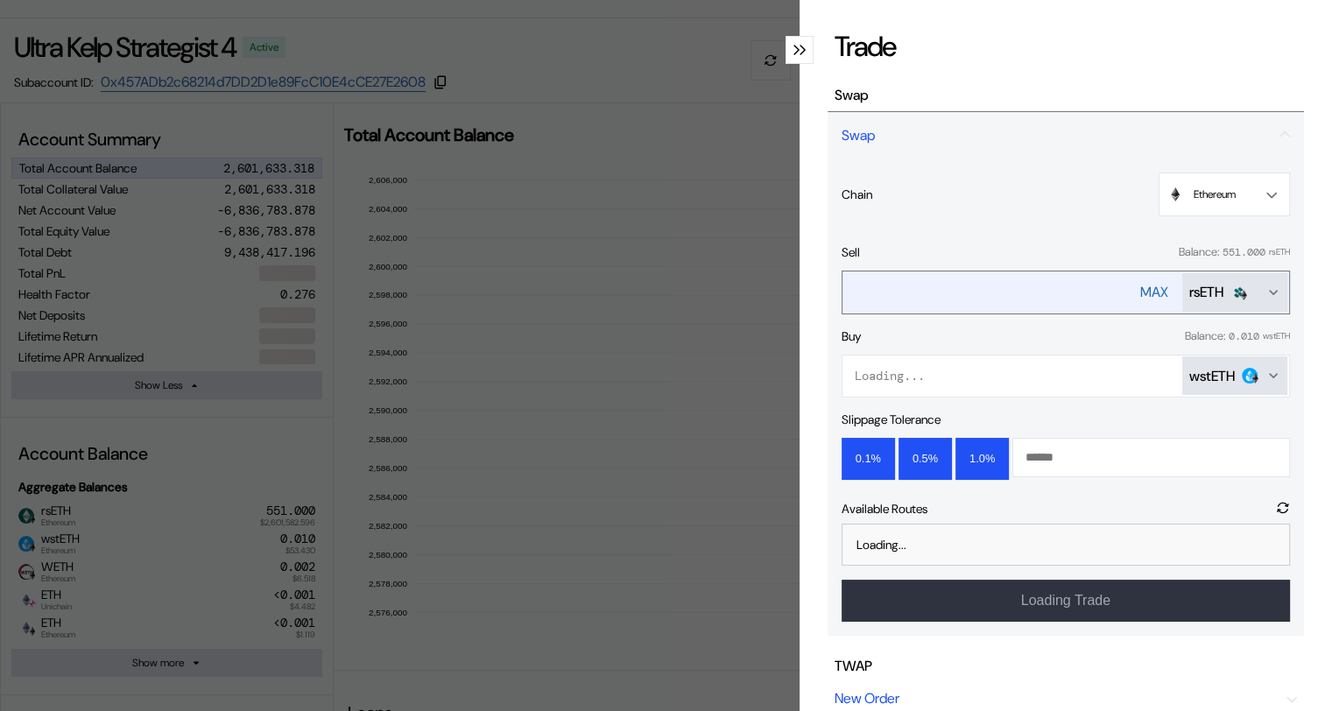
click at [1140, 291] on div "MAX" at bounding box center [1154, 292] width 28 height 18
type input "**********"
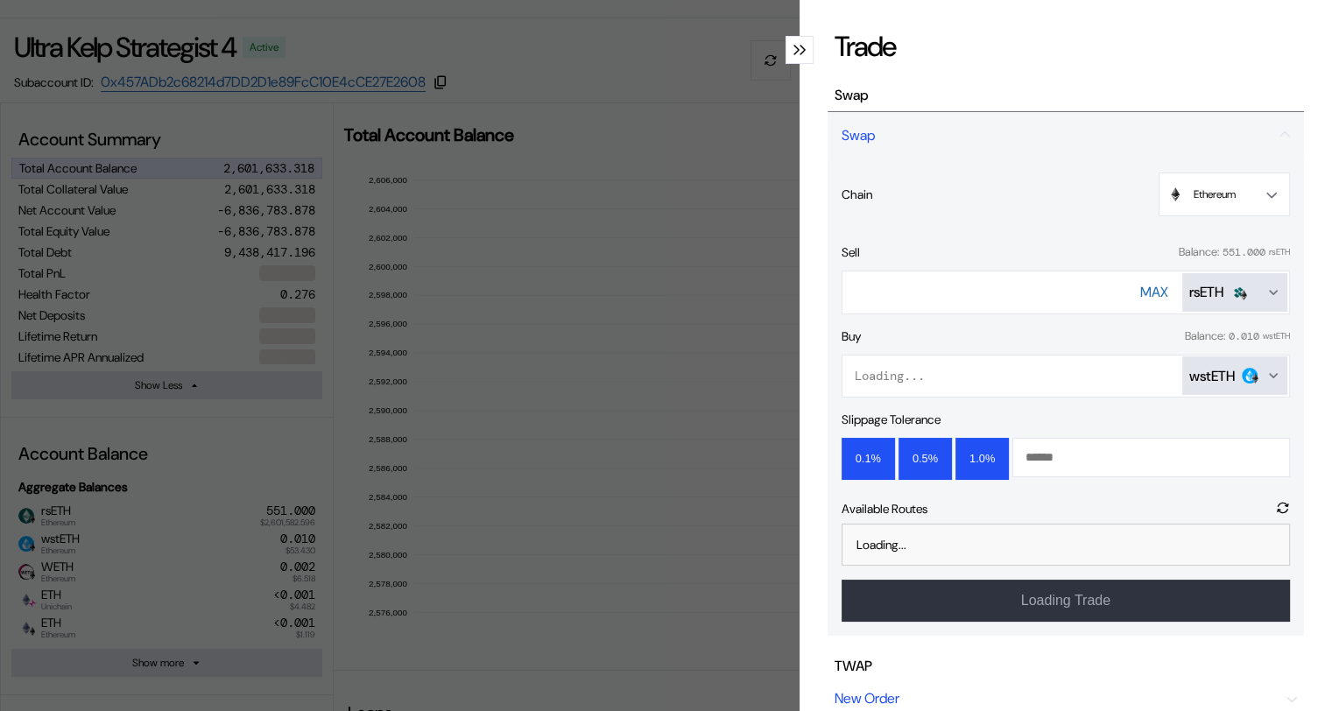
drag, startPoint x: 1019, startPoint y: 292, endPoint x: 832, endPoint y: 294, distance: 187.4
click at [832, 294] on div "**********" at bounding box center [1065, 396] width 476 height 477
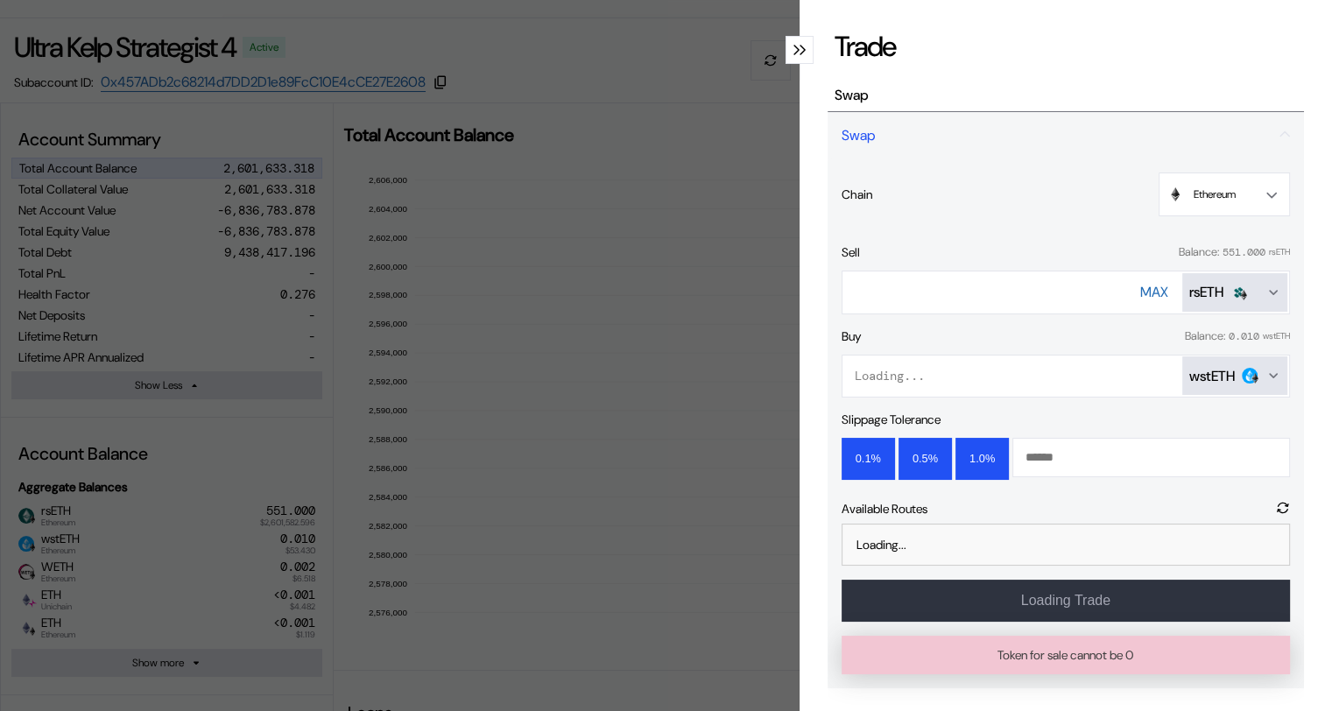
click at [793, 45] on icon "modal" at bounding box center [796, 50] width 6 height 11
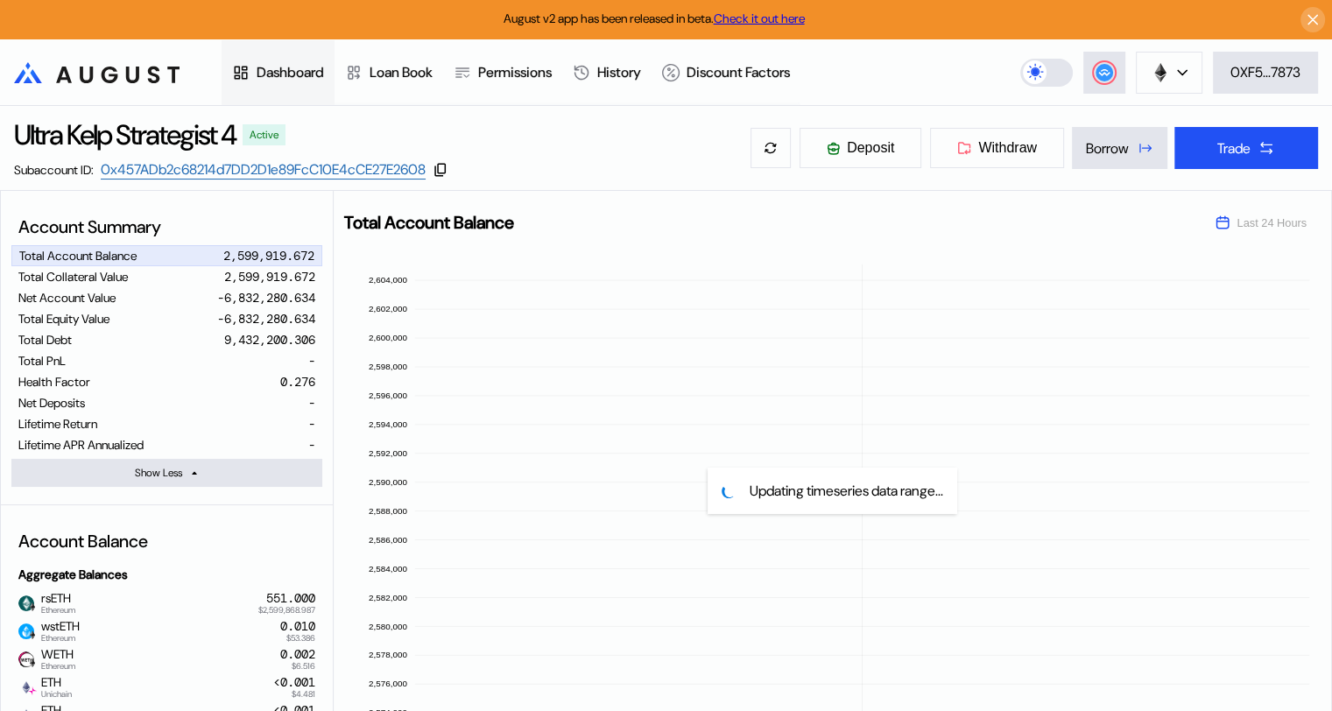
click at [294, 70] on div "Dashboard" at bounding box center [290, 72] width 67 height 18
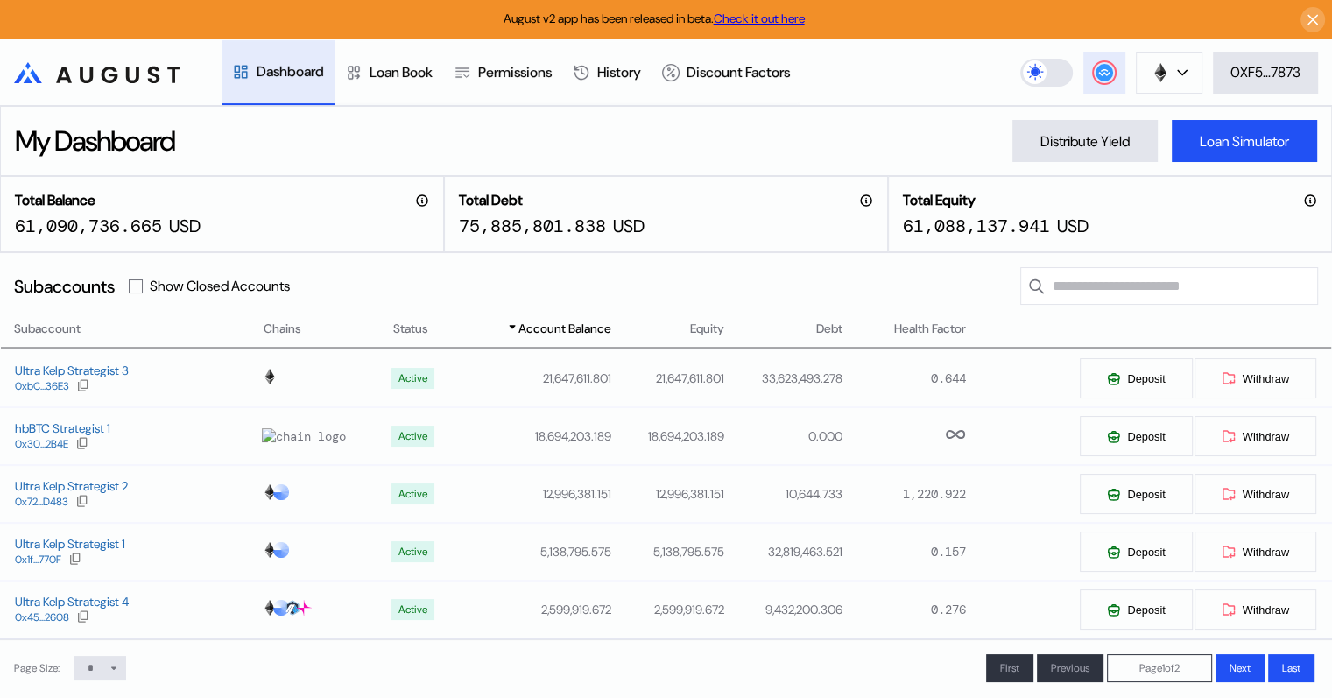
click at [1104, 74] on circle at bounding box center [1104, 73] width 18 height 18
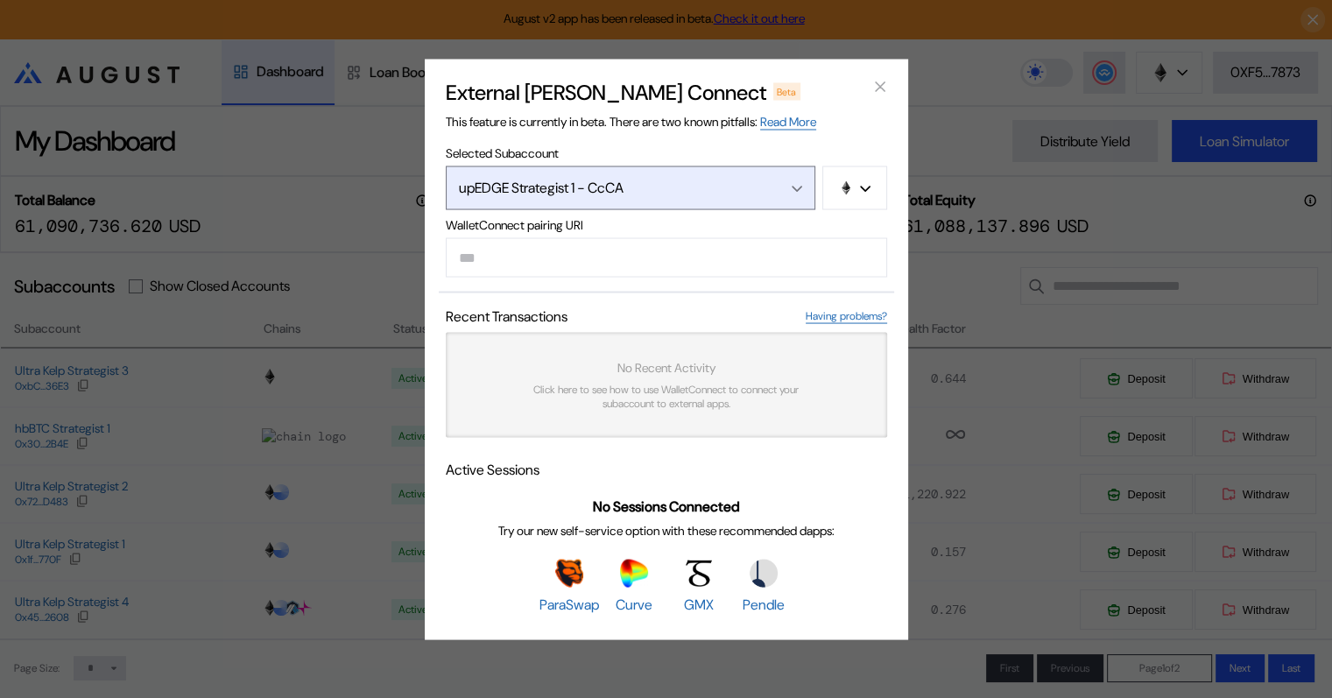
click at [644, 179] on div "upEDGE Strategist 1 - CcCA" at bounding box center [612, 188] width 306 height 18
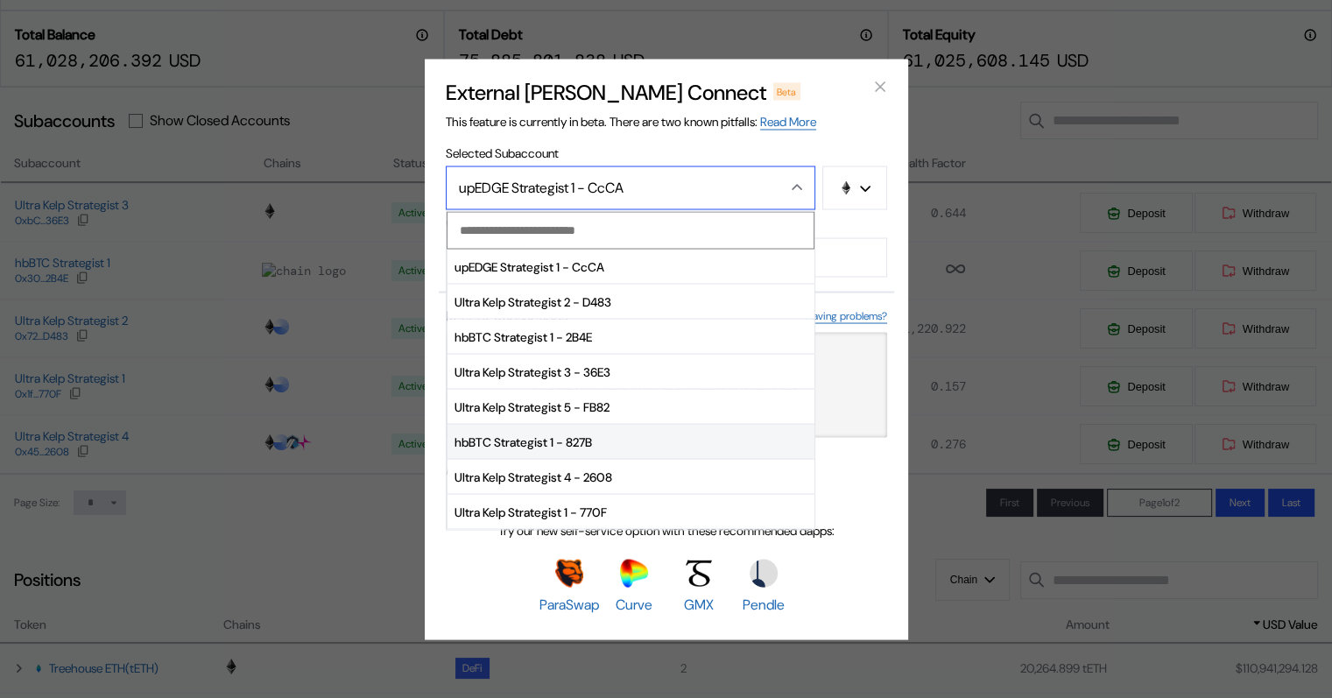
scroll to position [175, 0]
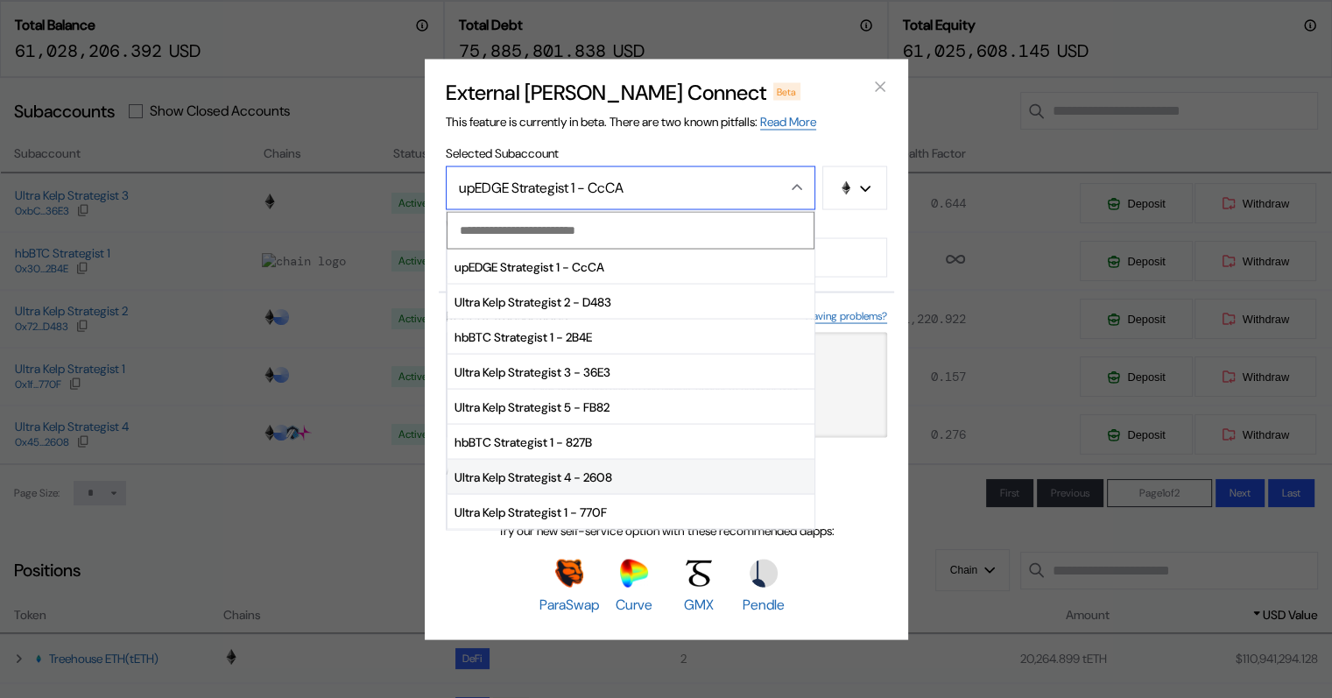
click at [554, 472] on span "Ultra Kelp Strategist 4 - 2608" at bounding box center [630, 477] width 367 height 35
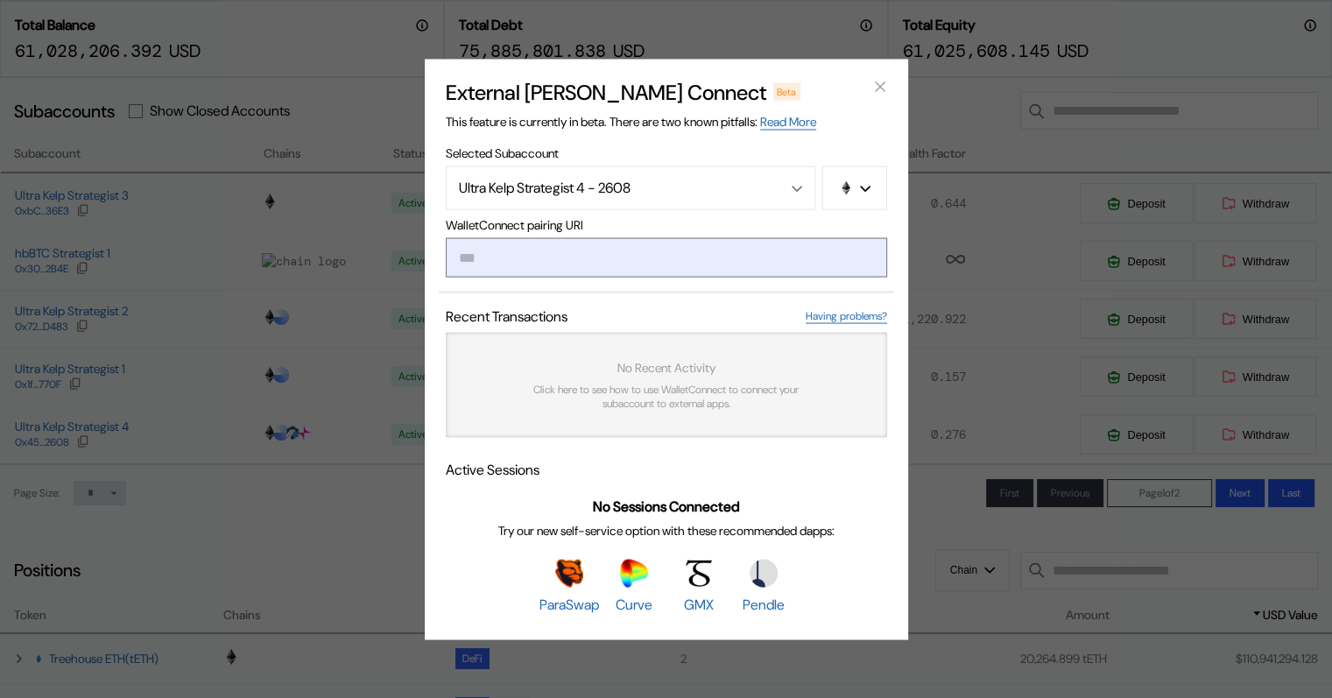
click at [500, 257] on input "modal" at bounding box center [666, 256] width 441 height 39
paste input "**********"
type input "**********"
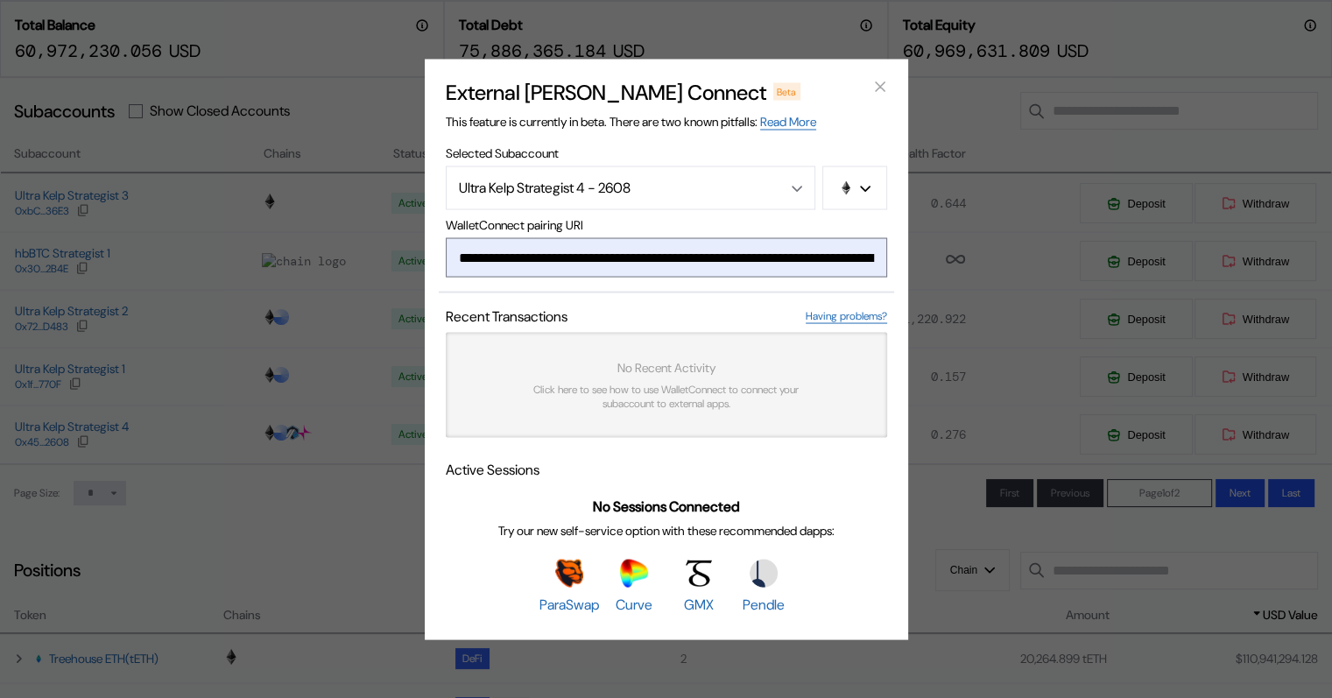
scroll to position [0, 1047]
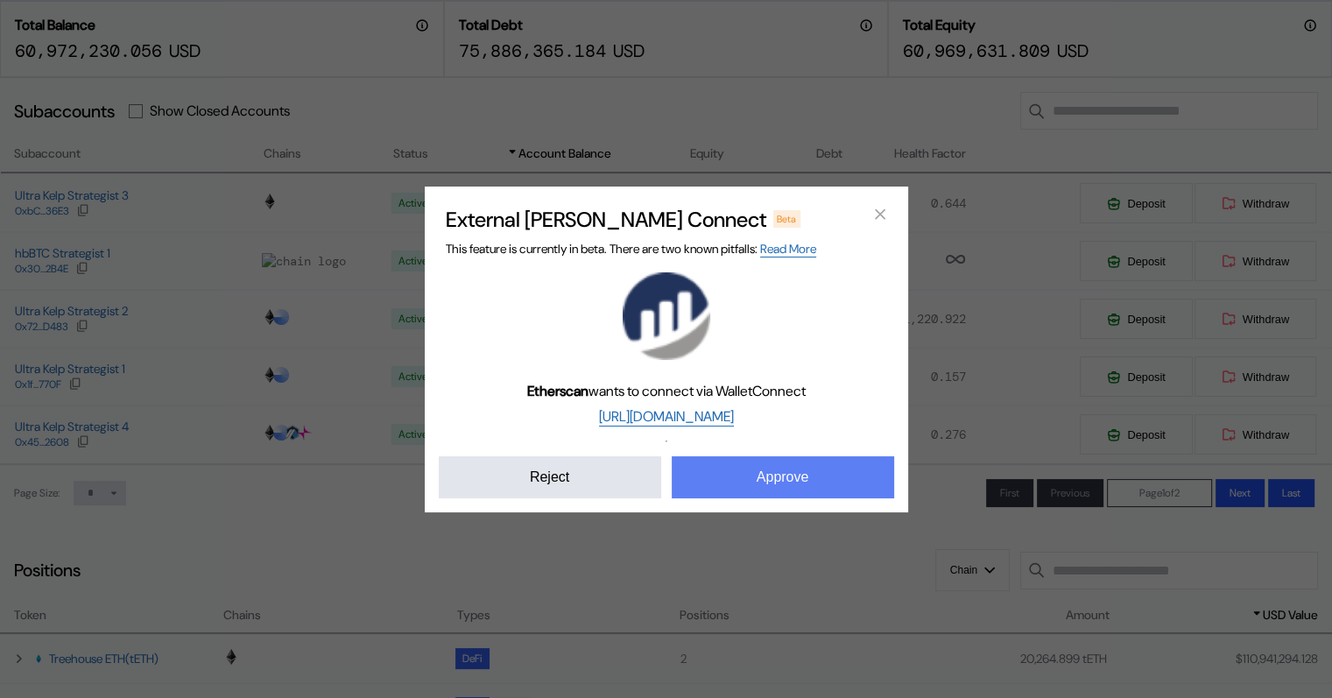
click at [799, 482] on button "Approve" at bounding box center [783, 477] width 222 height 42
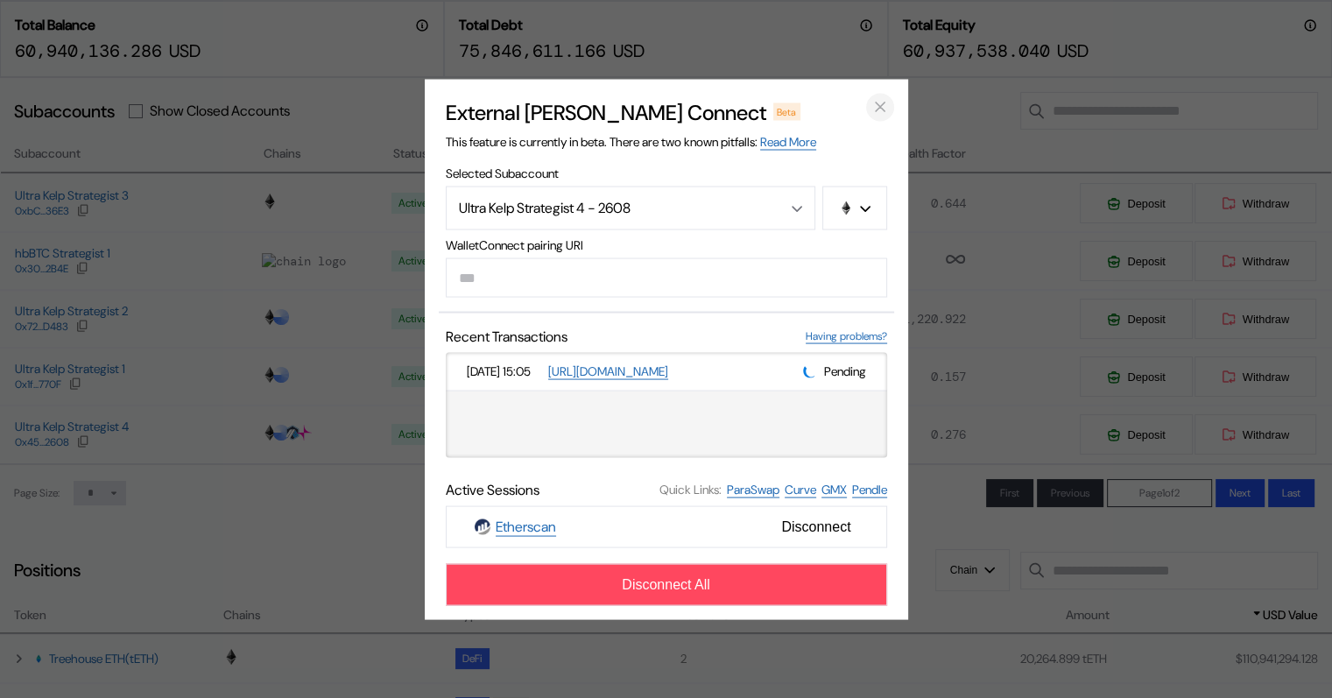
click at [879, 113] on icon "close modal" at bounding box center [880, 107] width 18 height 18
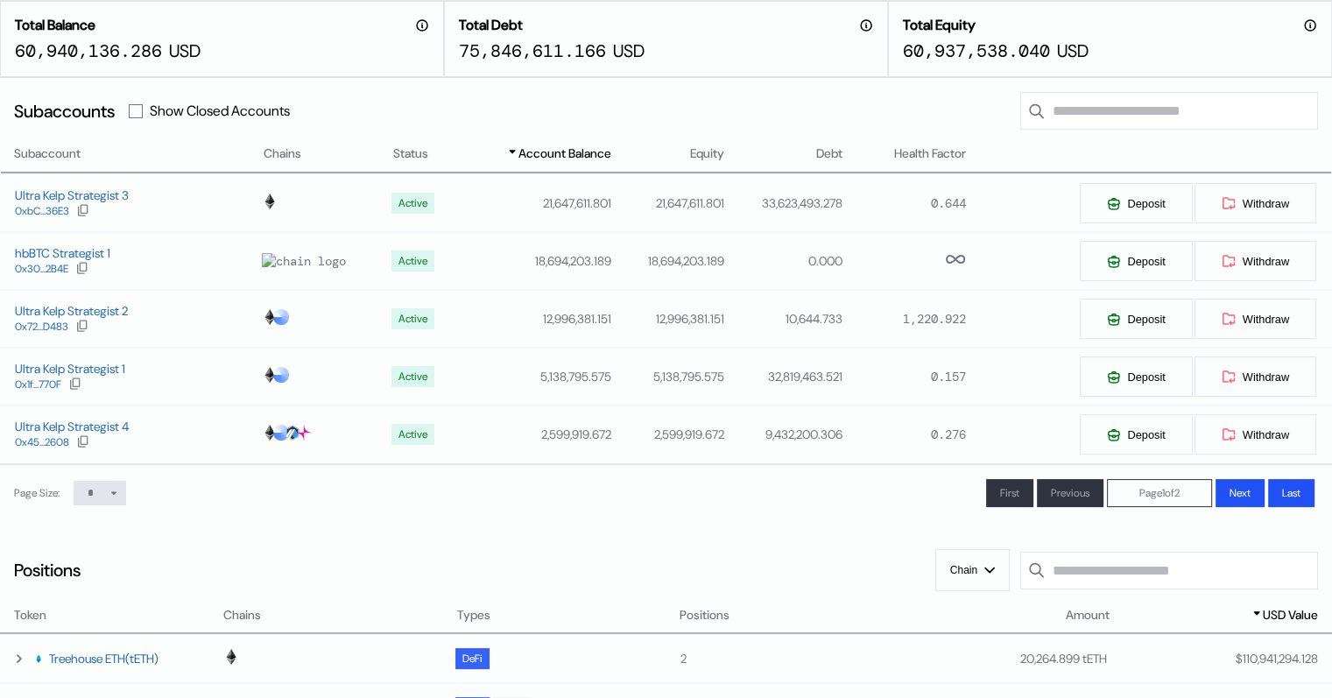
scroll to position [0, 0]
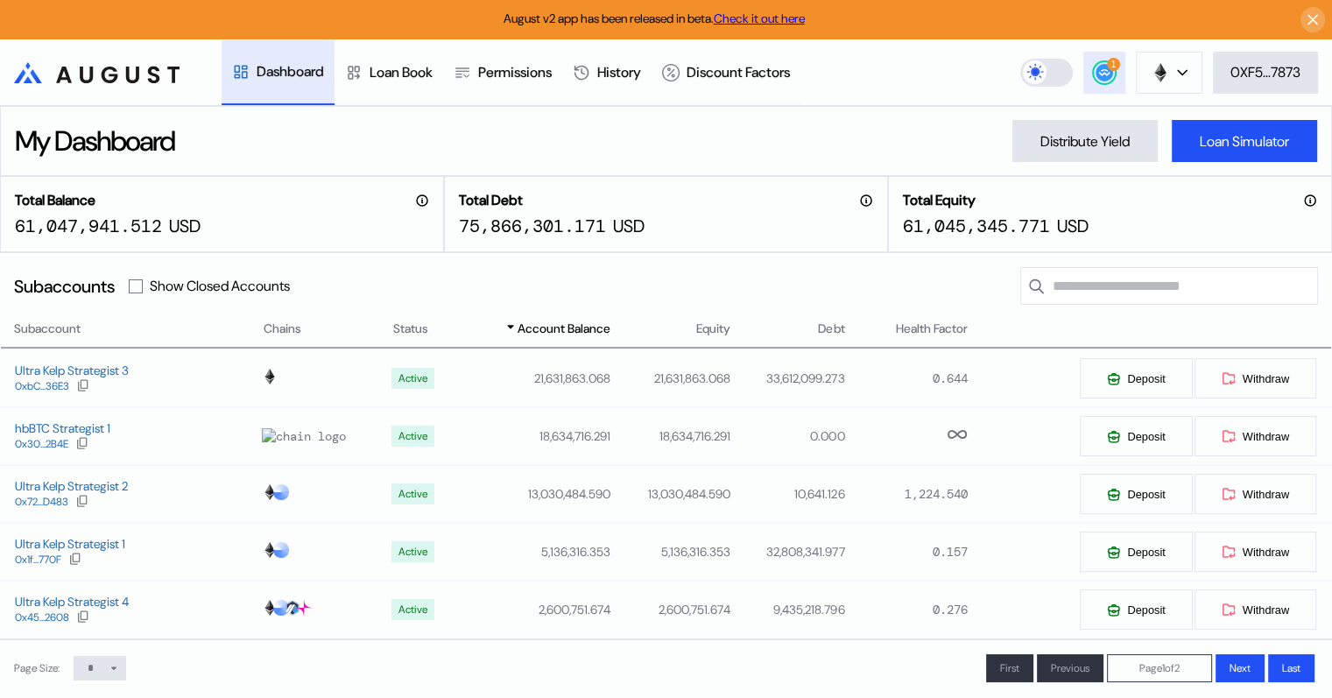
click at [1096, 82] on button "1" at bounding box center [1104, 73] width 42 height 42
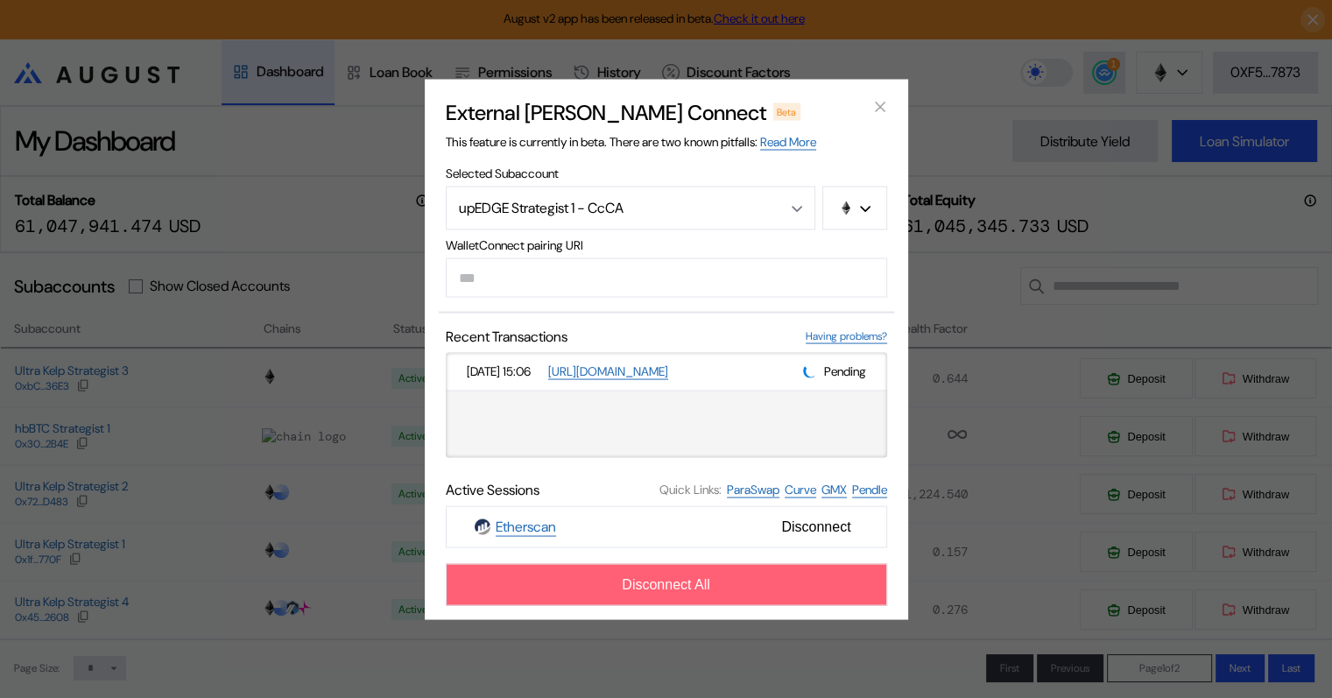
click at [695, 587] on span "Disconnect All" at bounding box center [666, 584] width 88 height 16
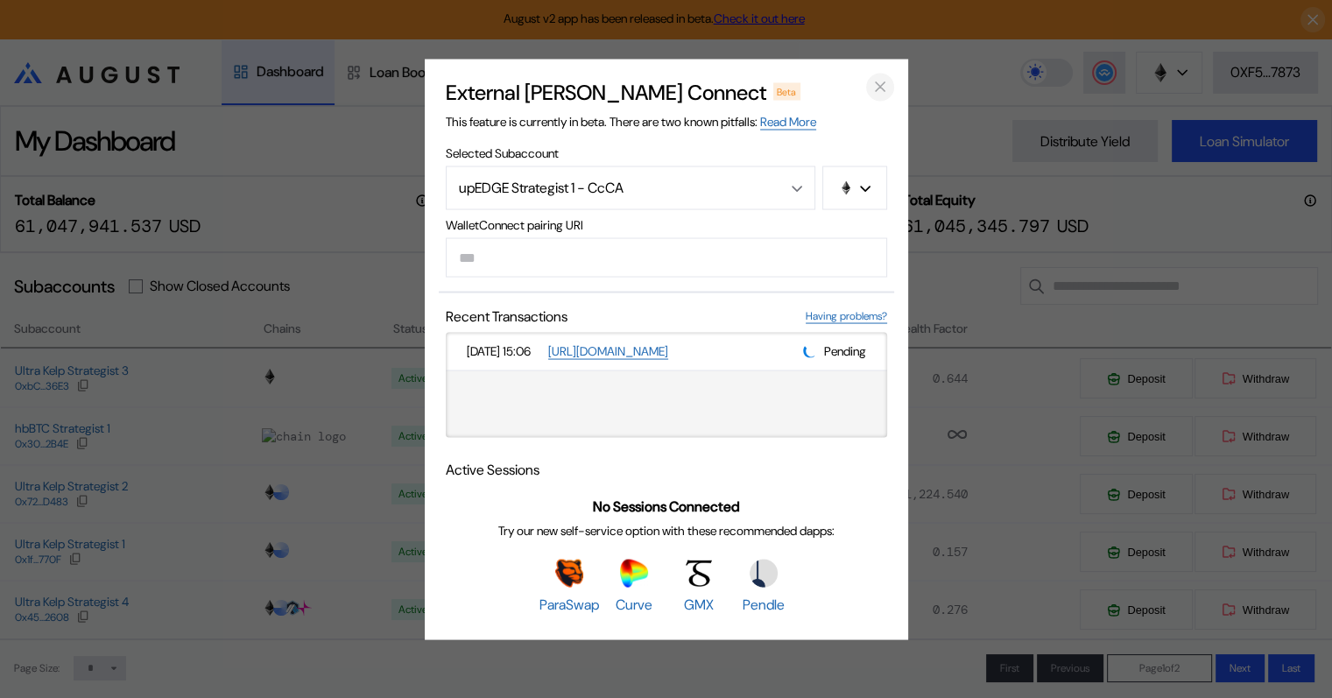
click at [876, 83] on icon "close modal" at bounding box center [880, 87] width 18 height 18
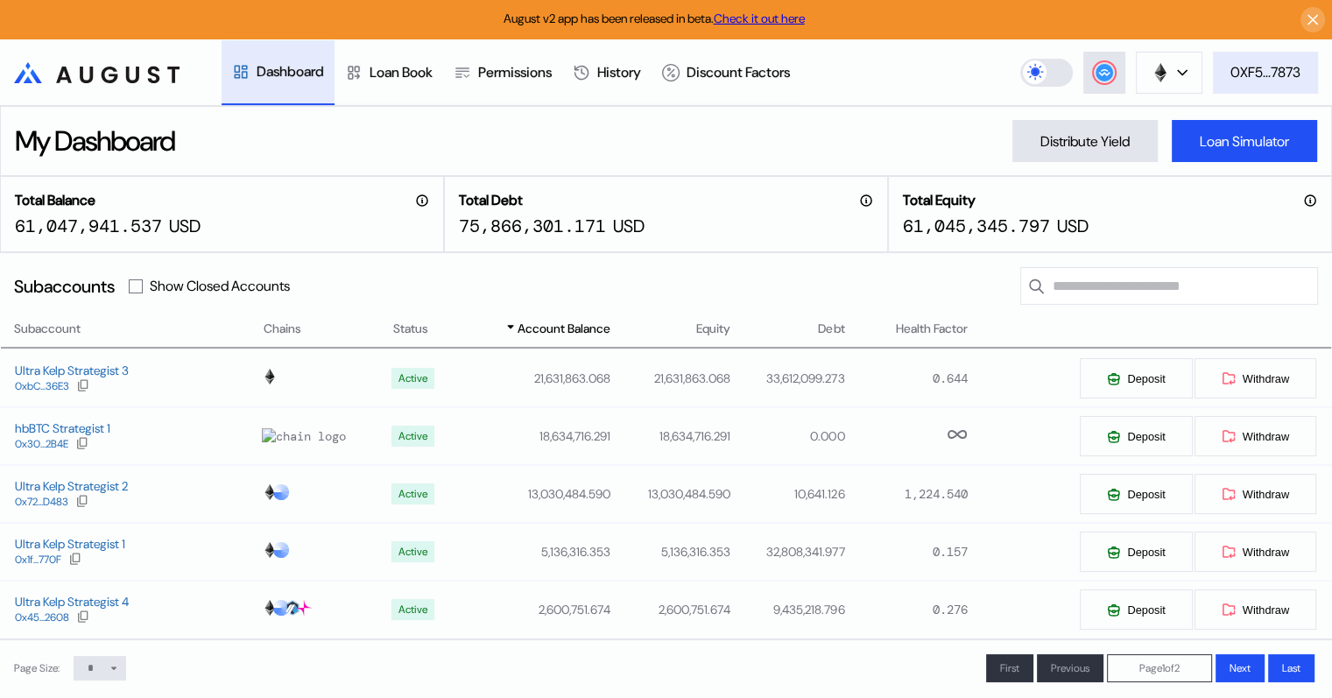
click at [1240, 65] on div "0XF5...7873" at bounding box center [1265, 72] width 70 height 18
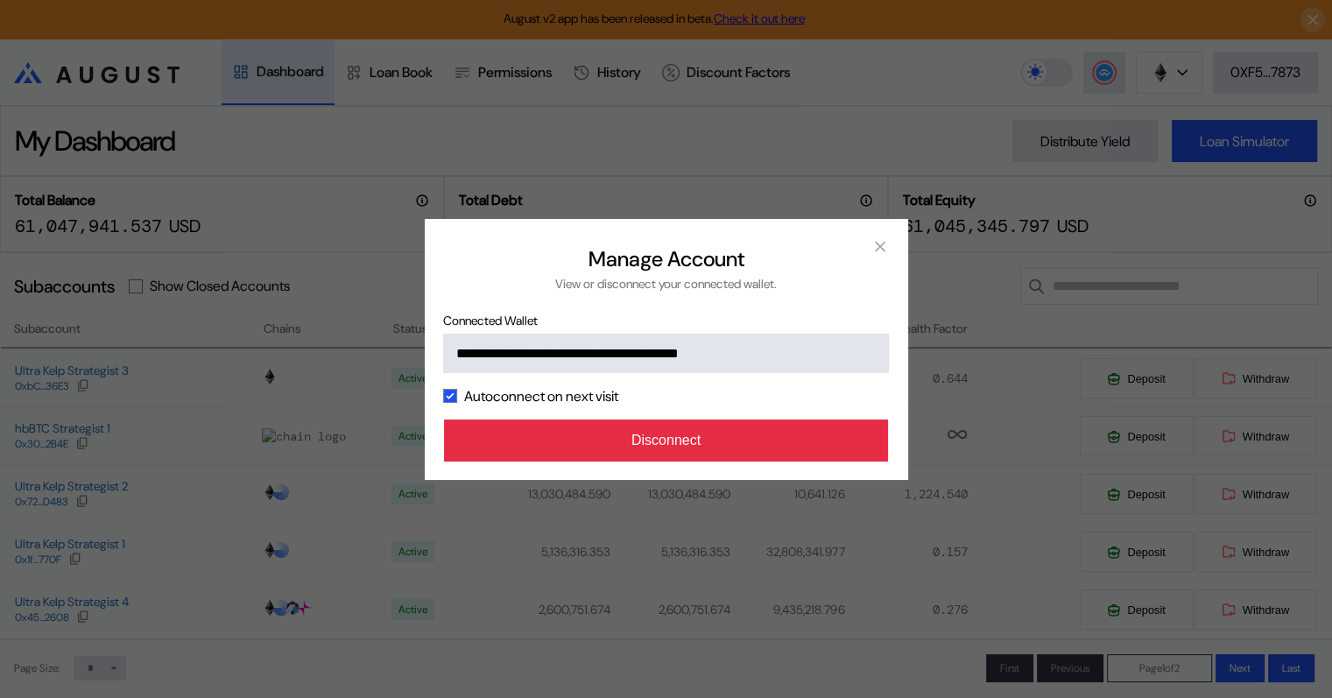
click at [669, 442] on button "Disconnect" at bounding box center [666, 440] width 445 height 42
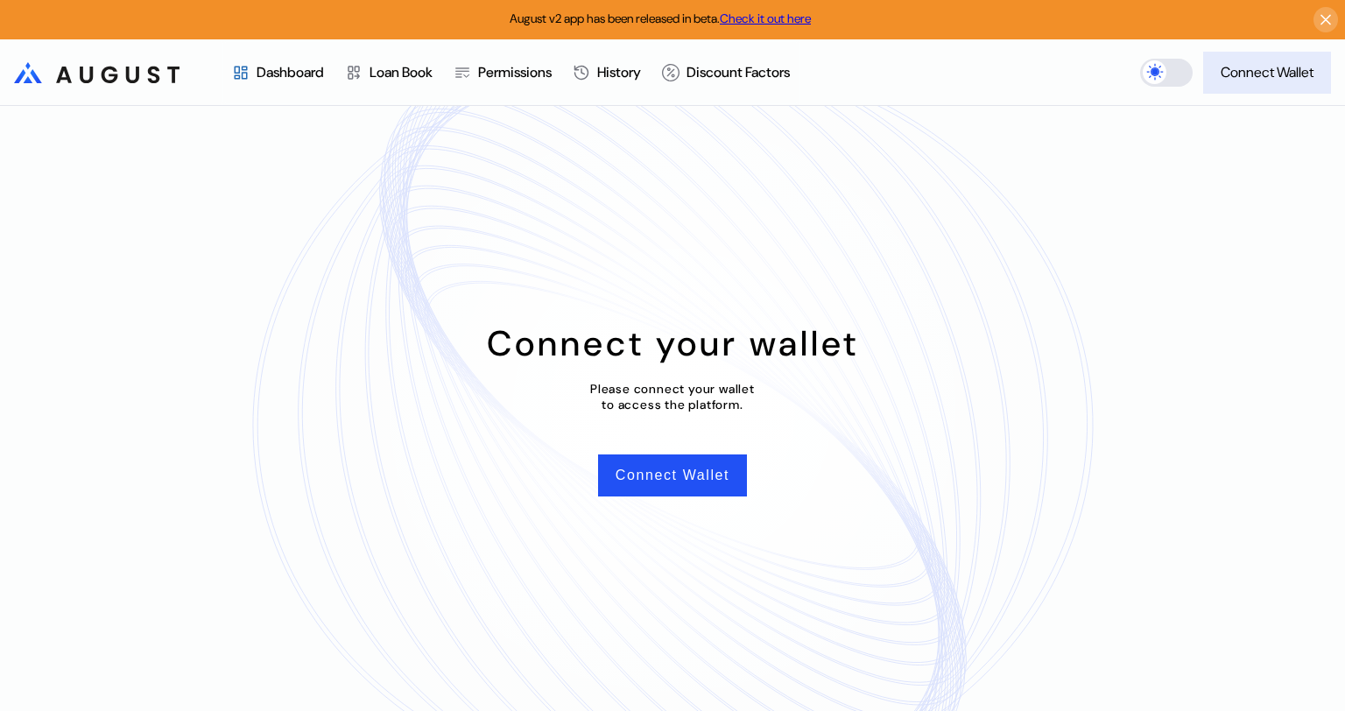
click at [1251, 67] on div "Connect Wallet" at bounding box center [1266, 72] width 93 height 18
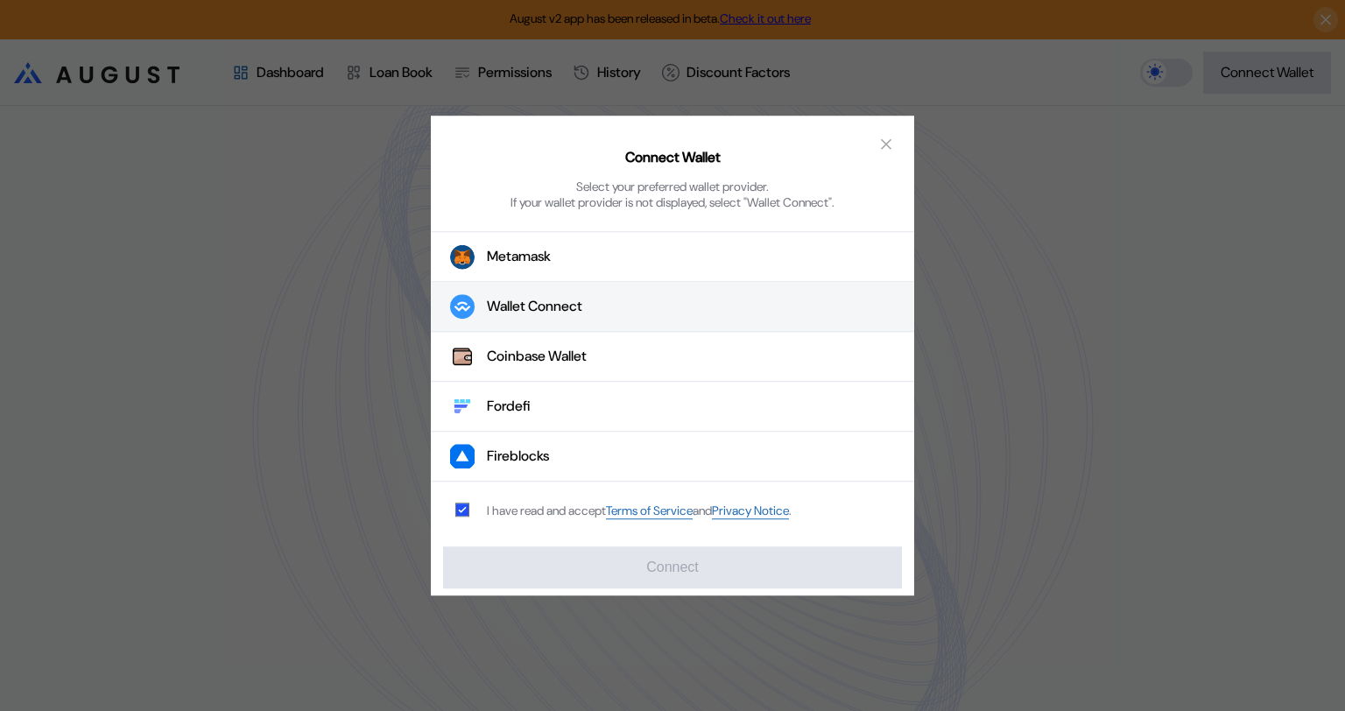
click at [500, 304] on div "Wallet Connect" at bounding box center [534, 307] width 95 height 18
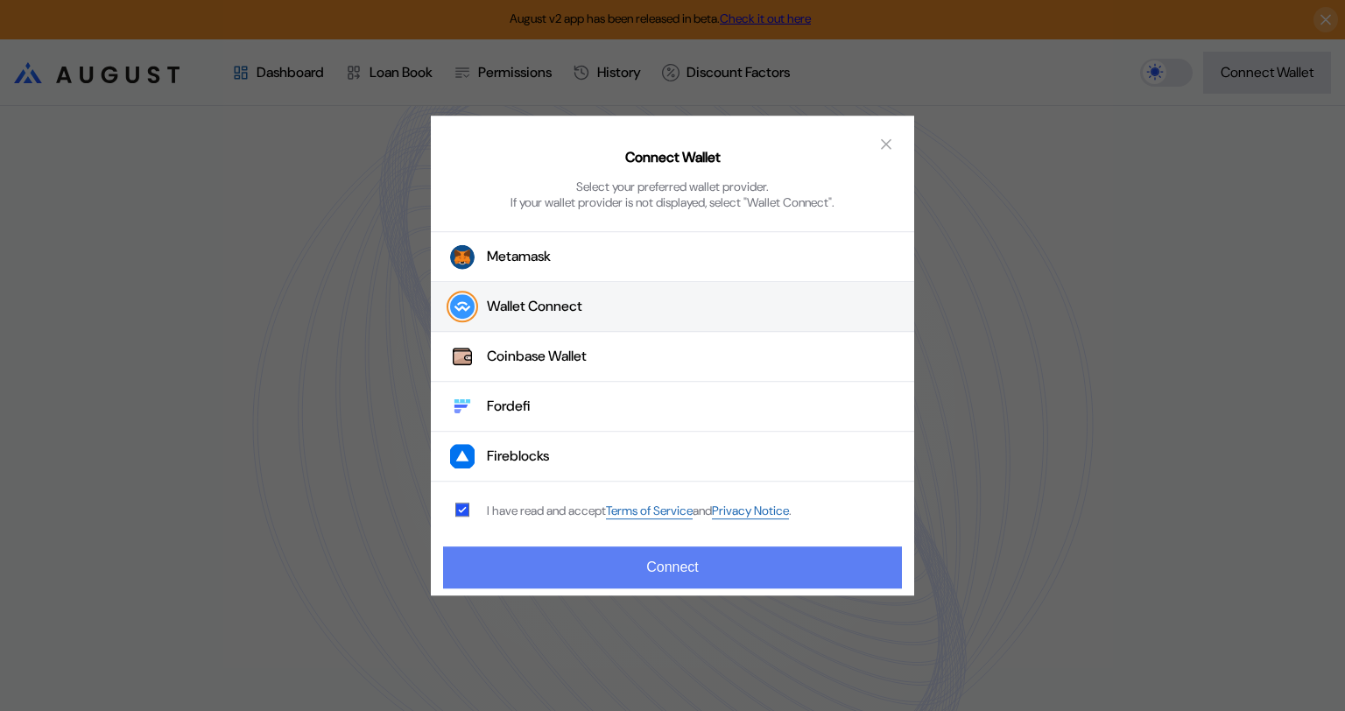
click at [690, 576] on button "Connect" at bounding box center [672, 567] width 459 height 42
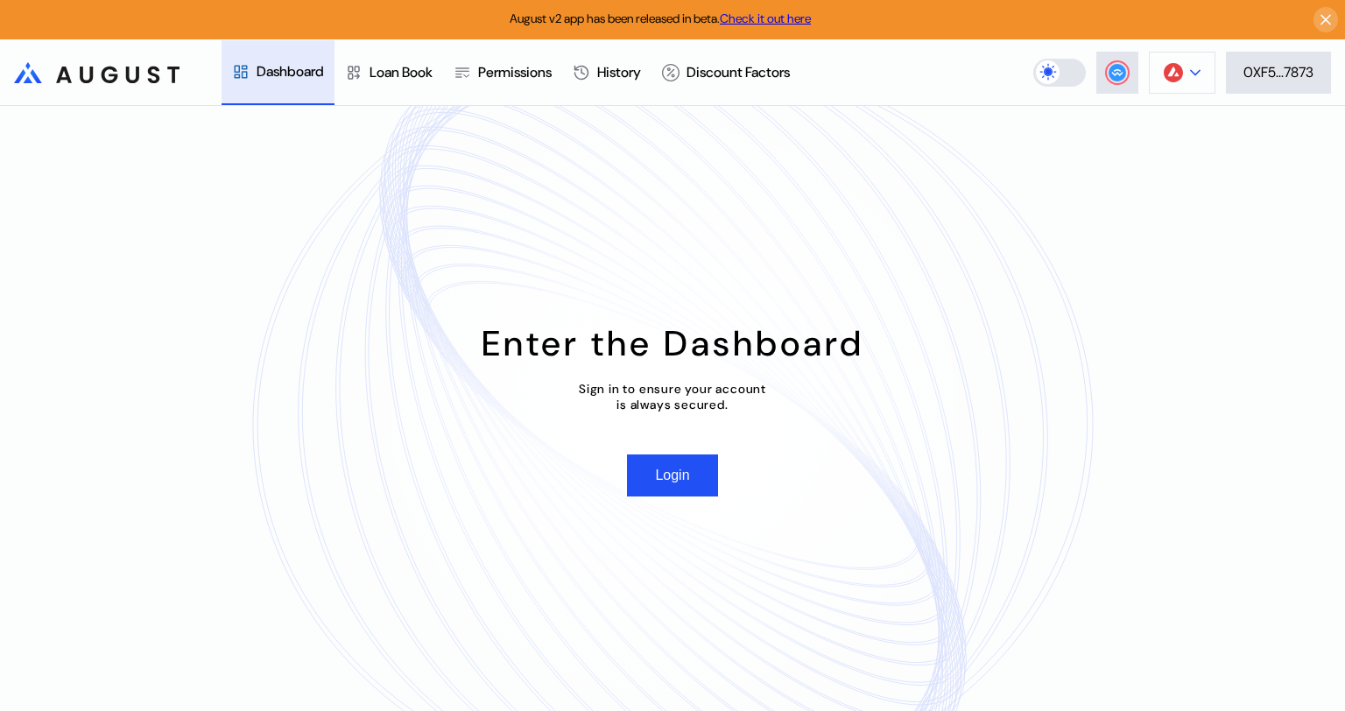
click at [1175, 73] on img at bounding box center [1173, 72] width 19 height 19
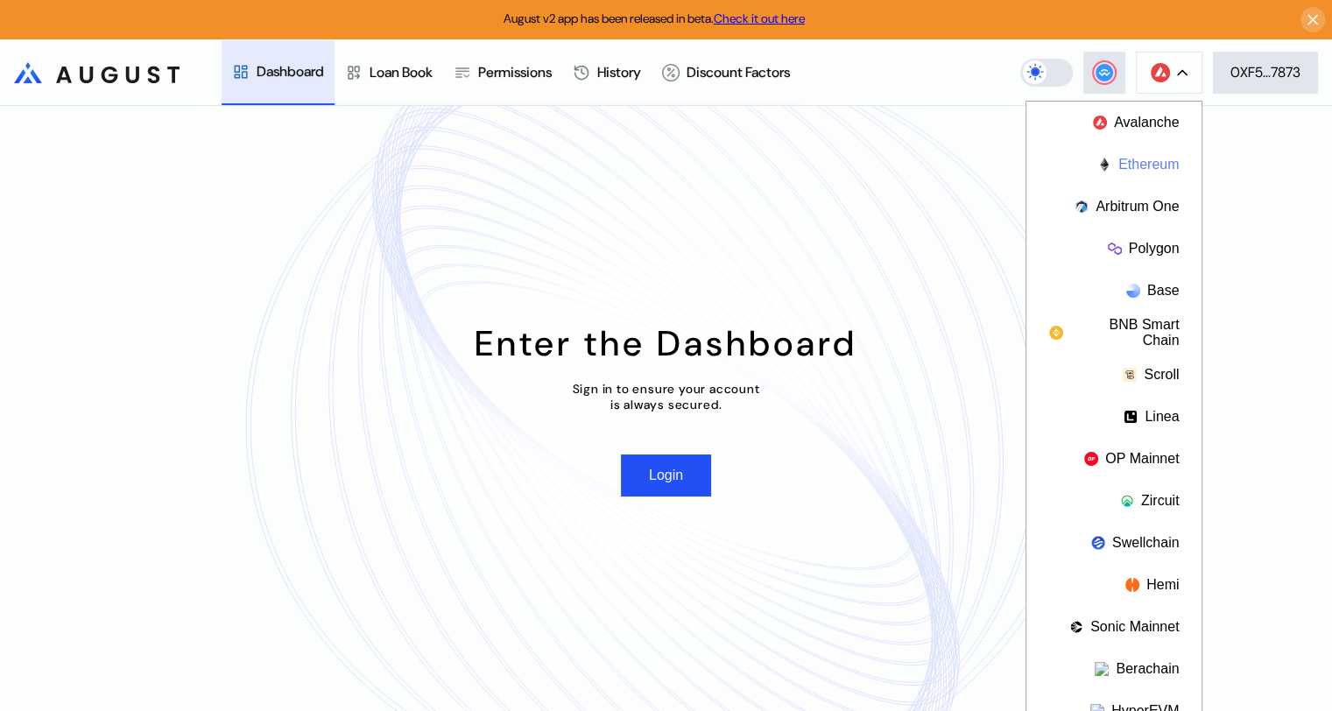
click at [1150, 168] on button "Ethereum" at bounding box center [1113, 165] width 175 height 42
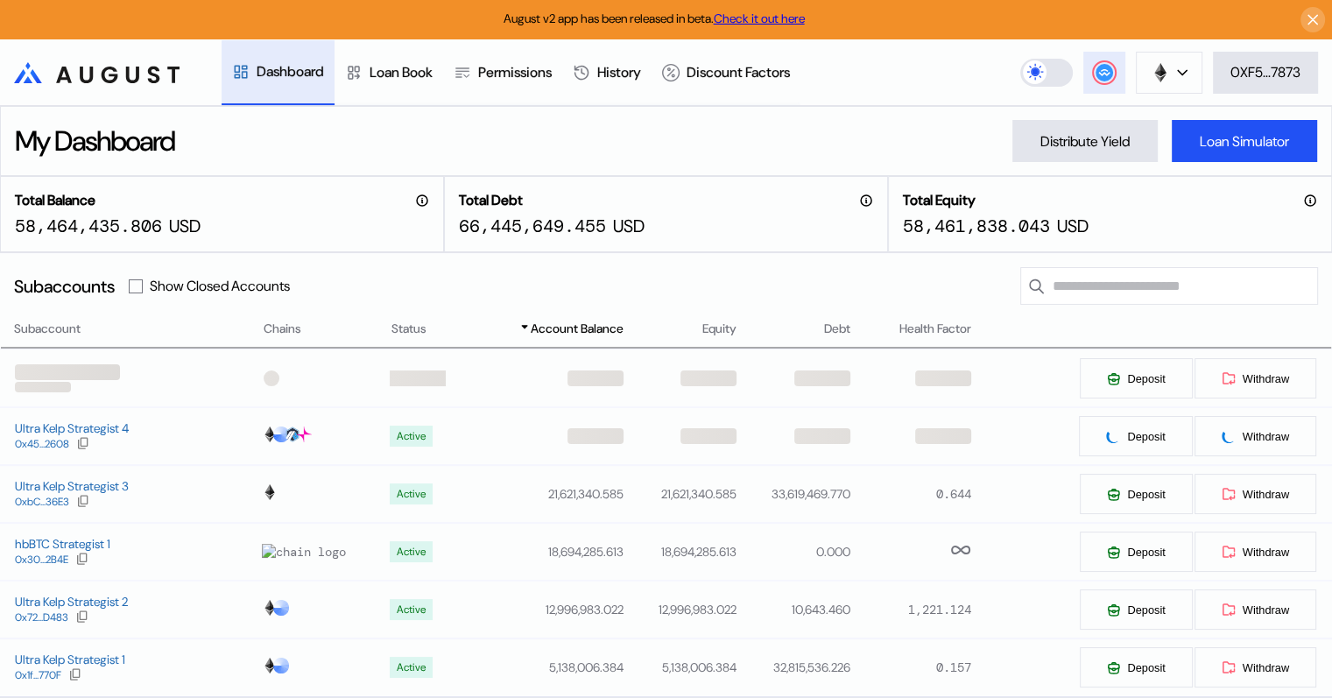
click at [1100, 74] on icon at bounding box center [1103, 71] width 11 height 7
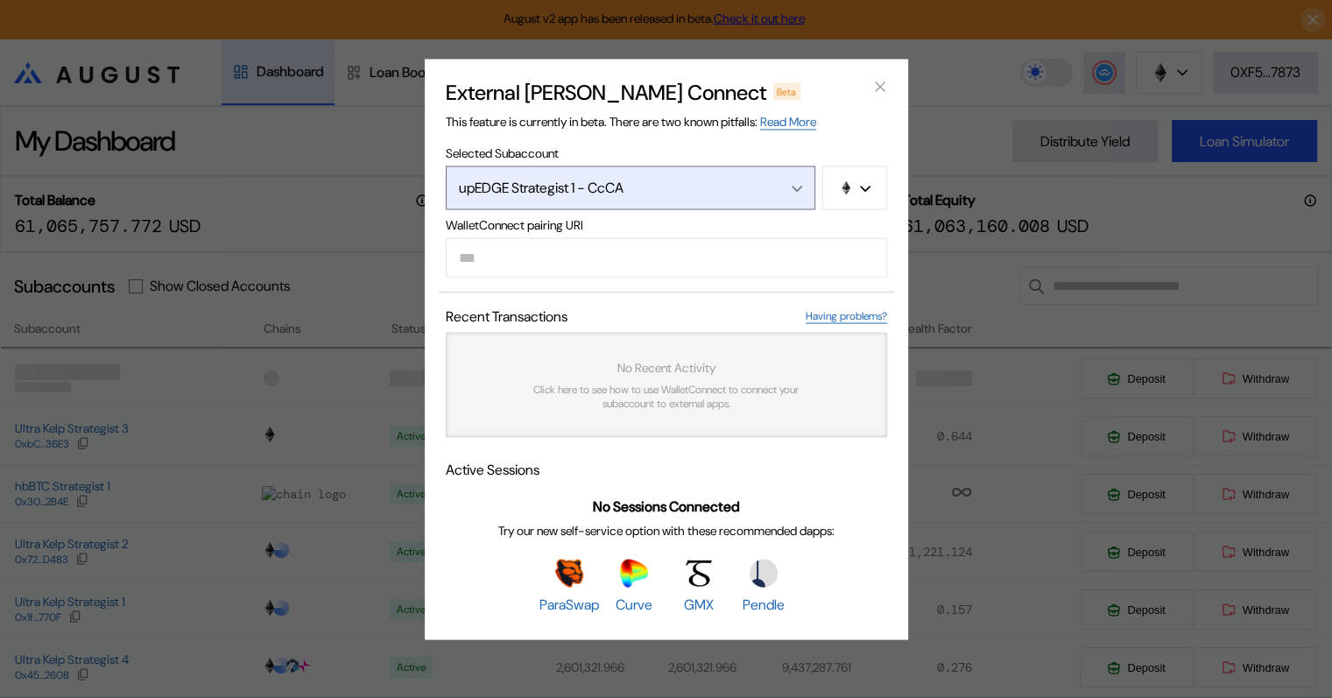
click at [793, 179] on div "Open menu" at bounding box center [792, 187] width 19 height 16
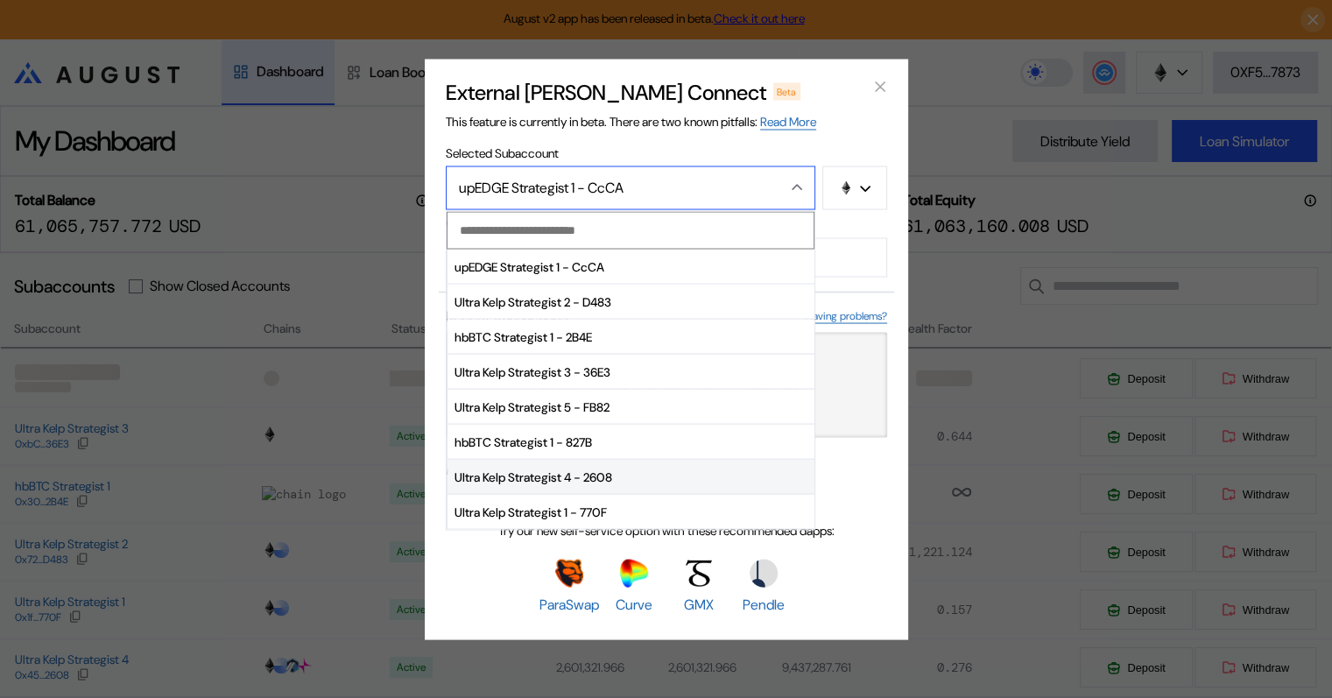
click at [554, 477] on span "Ultra Kelp Strategist 4 - 2608" at bounding box center [630, 477] width 367 height 35
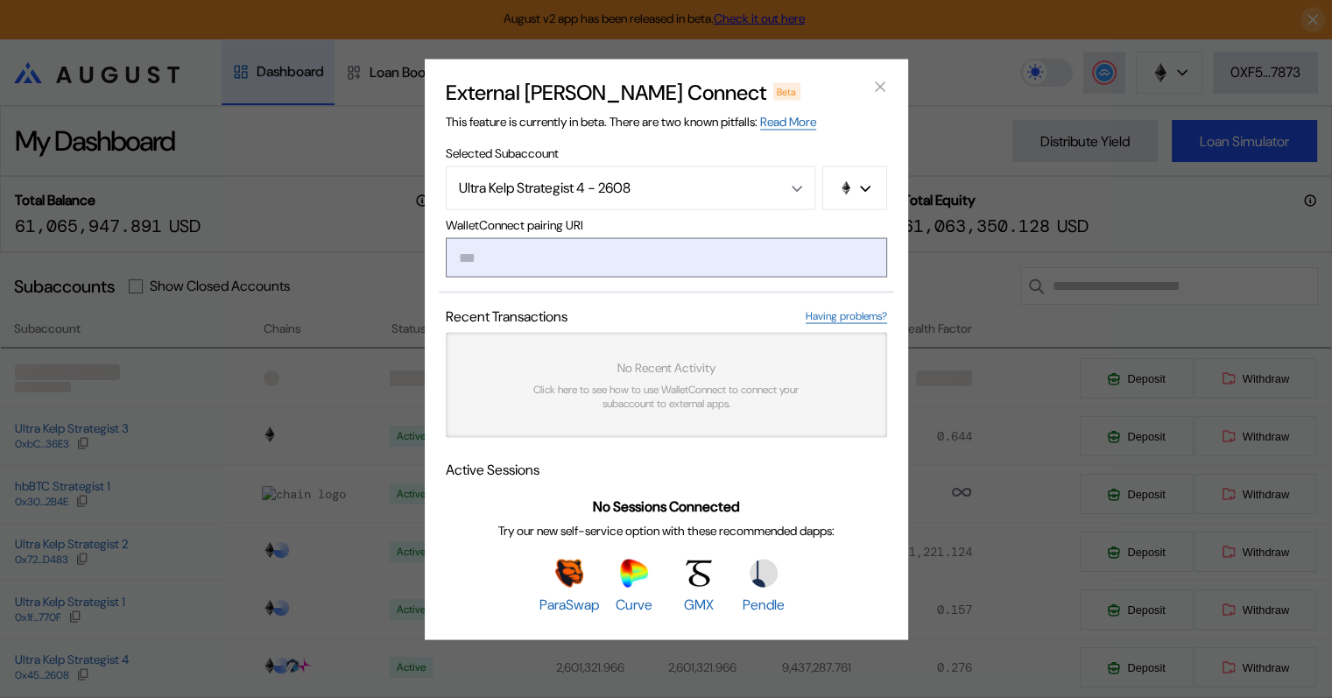
click at [504, 252] on input "modal" at bounding box center [666, 256] width 441 height 39
paste input "**********"
type input "**********"
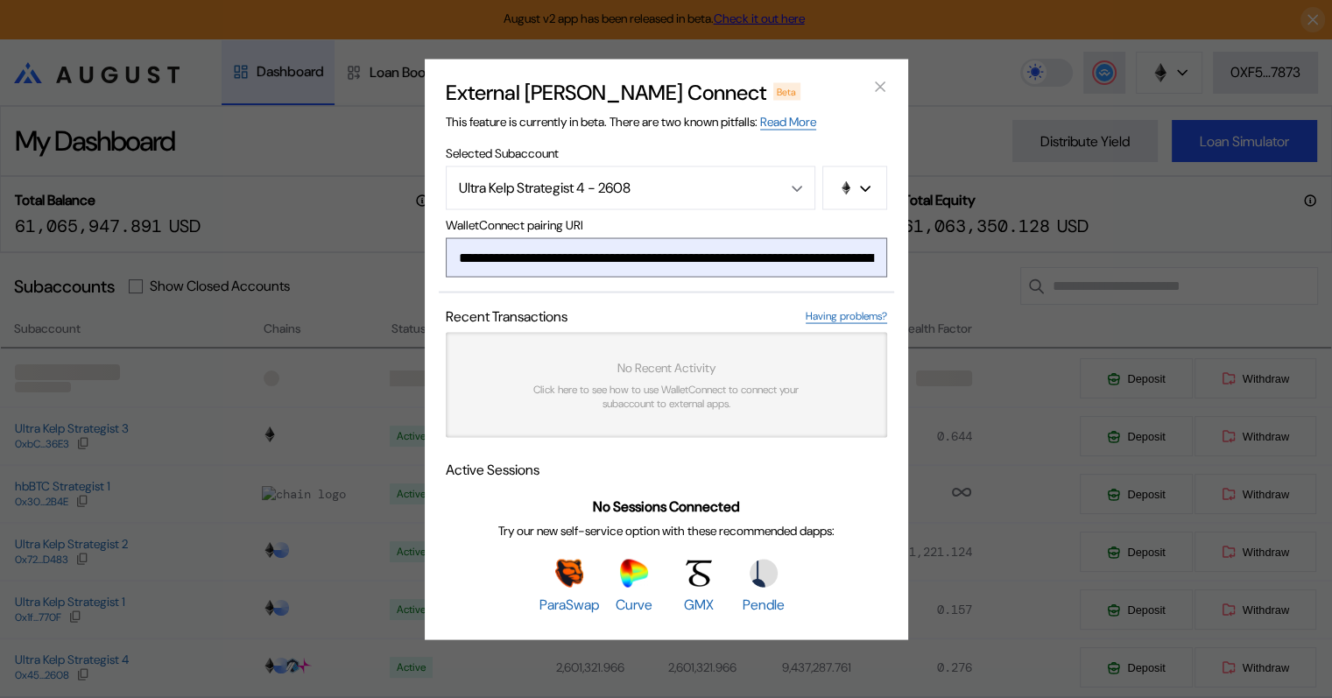
scroll to position [0, 1042]
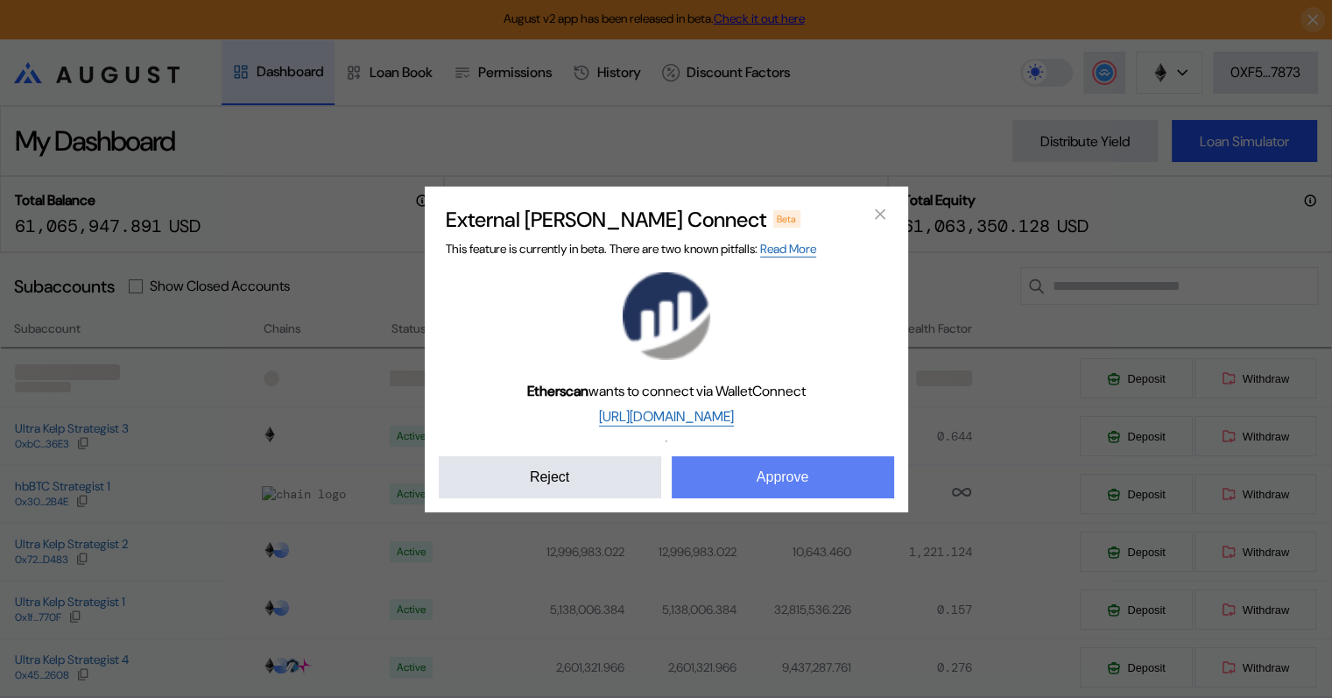
click at [818, 480] on button "Approve" at bounding box center [783, 477] width 222 height 42
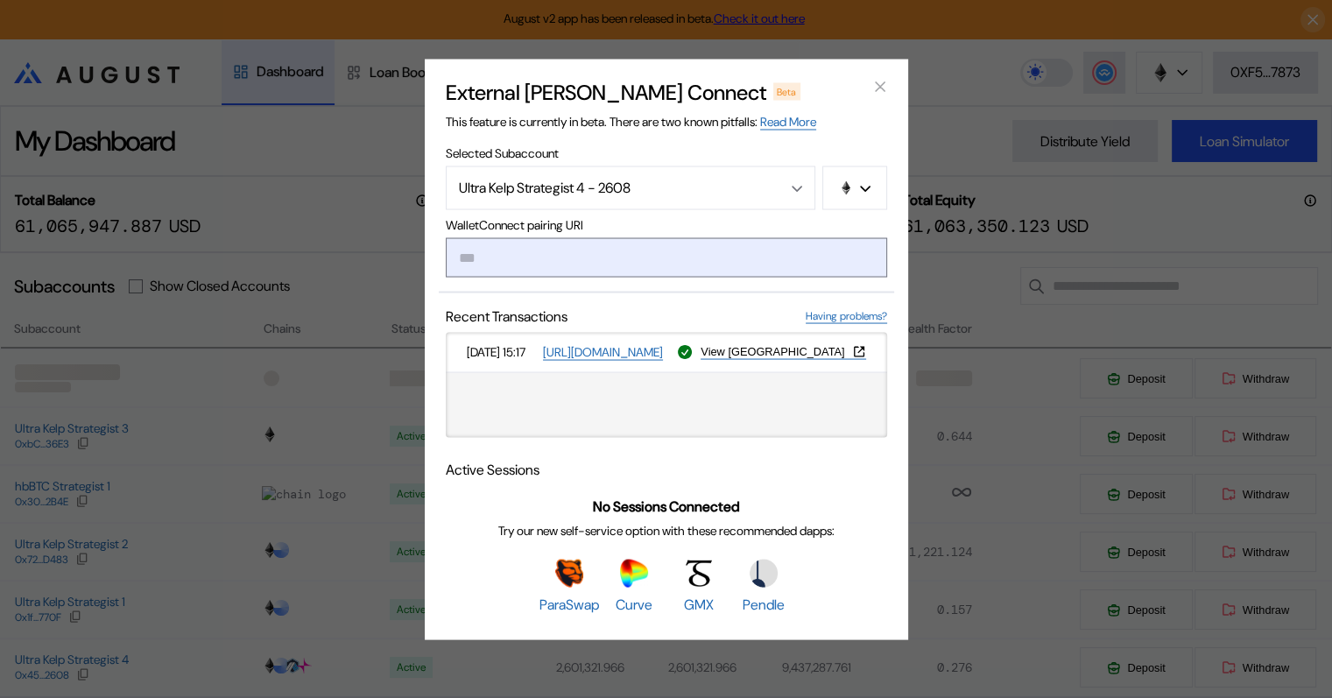
click at [537, 259] on input "modal" at bounding box center [666, 256] width 441 height 39
paste input "**********"
type input "**********"
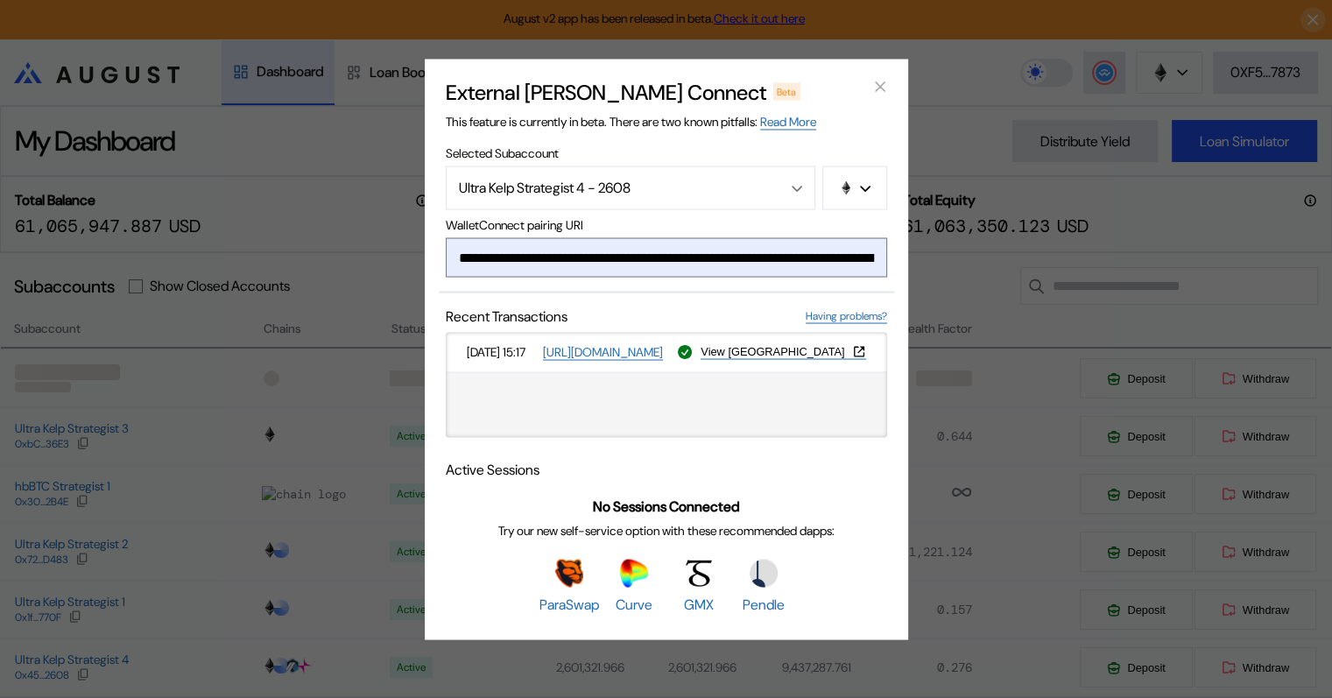
scroll to position [0, 1040]
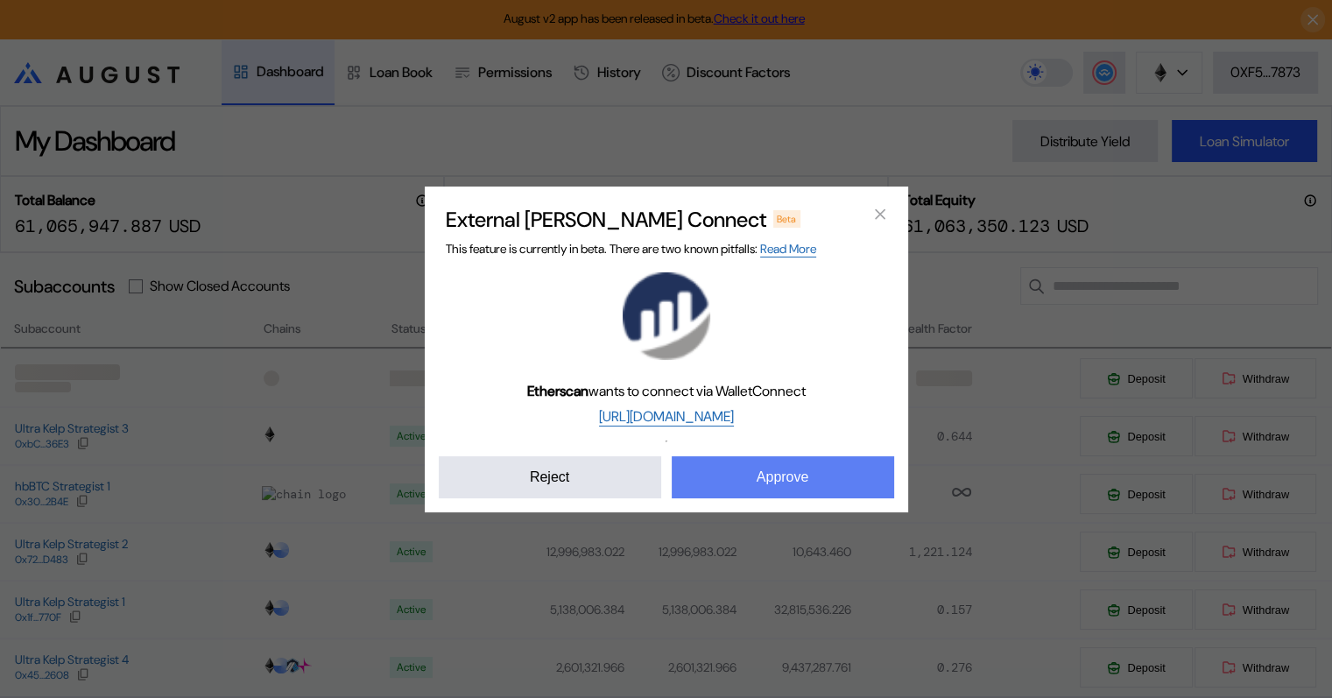
click at [756, 484] on button "Approve" at bounding box center [783, 477] width 222 height 42
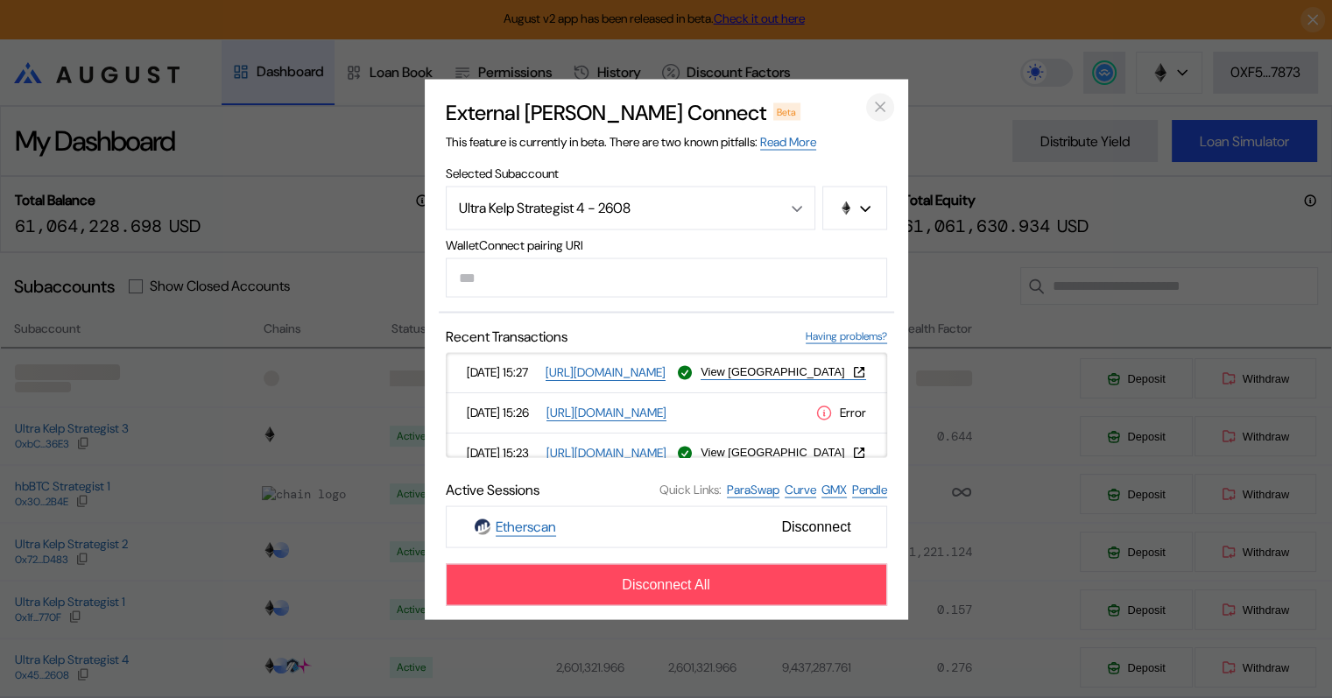
click at [882, 105] on icon "close modal" at bounding box center [880, 107] width 18 height 18
